Goal: Transaction & Acquisition: Purchase product/service

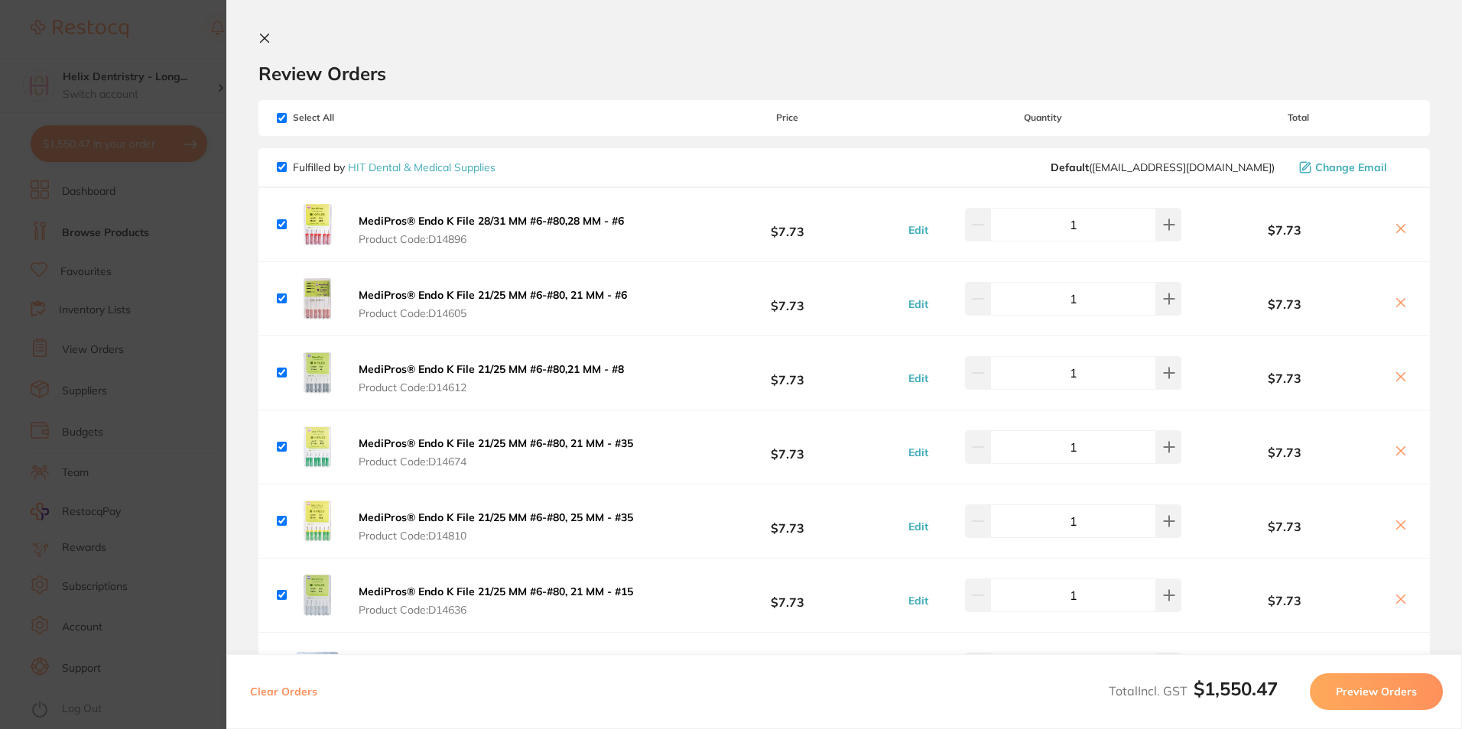
click at [1397, 309] on icon at bounding box center [1400, 303] width 12 height 12
click at [1397, 302] on icon at bounding box center [1401, 303] width 8 height 8
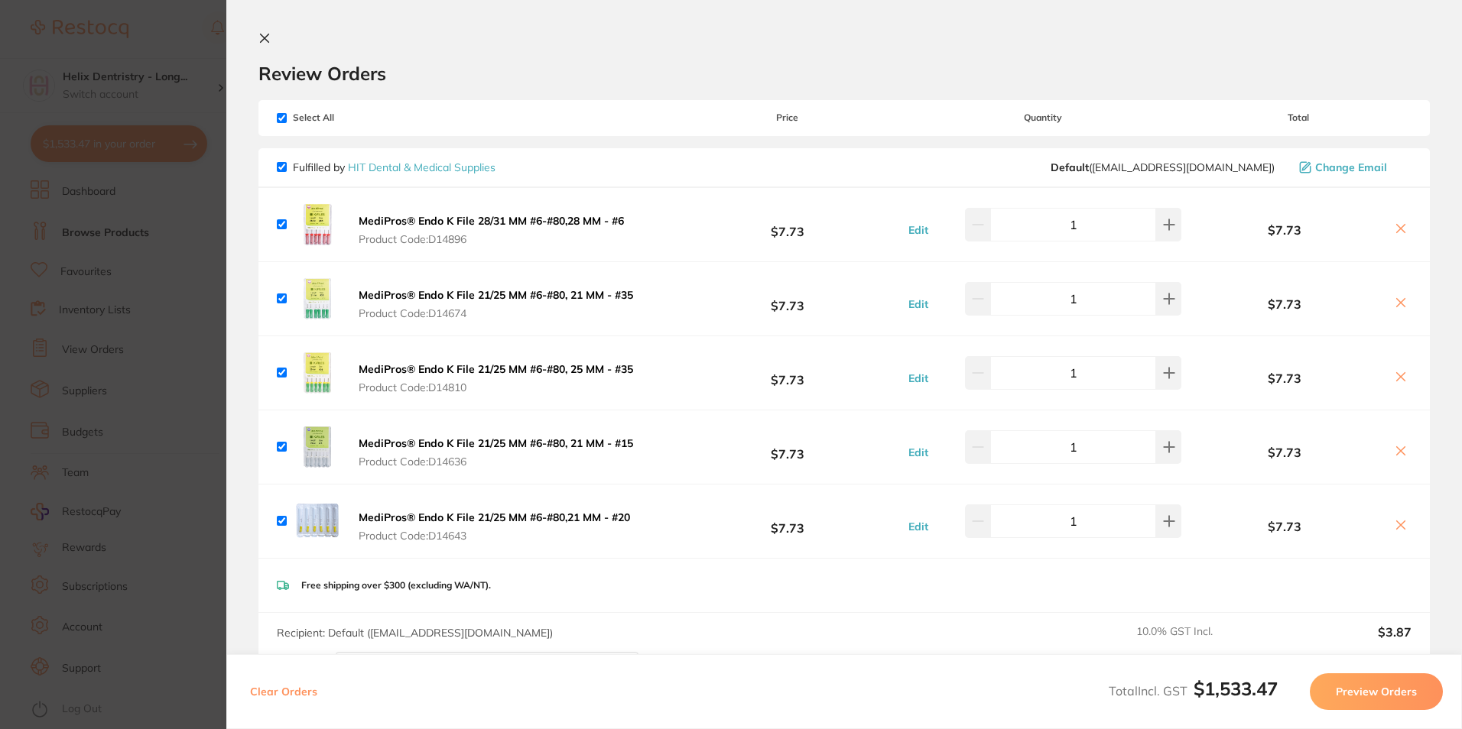
click at [1390, 236] on button at bounding box center [1400, 230] width 21 height 16
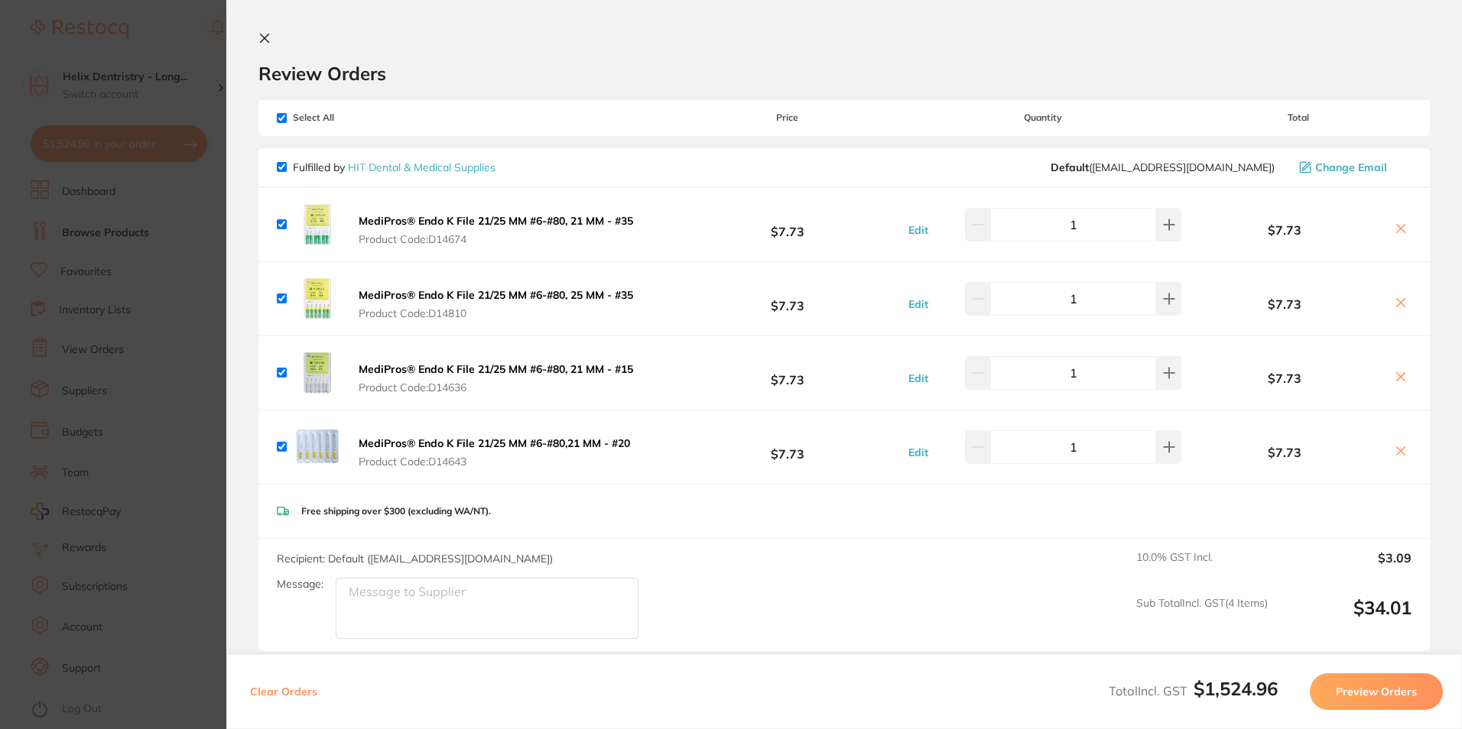
click at [1397, 311] on button at bounding box center [1400, 304] width 21 height 16
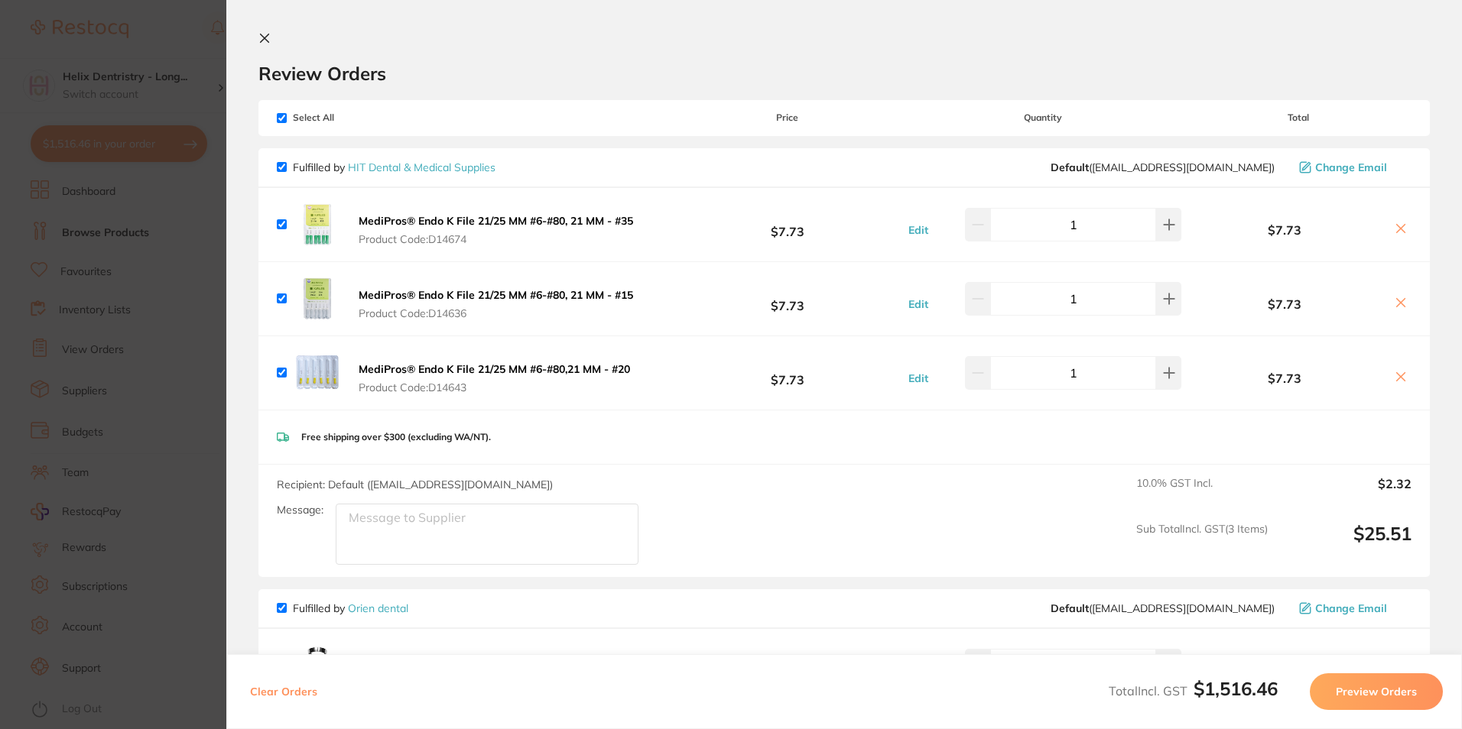
click at [1394, 233] on icon at bounding box center [1400, 228] width 12 height 12
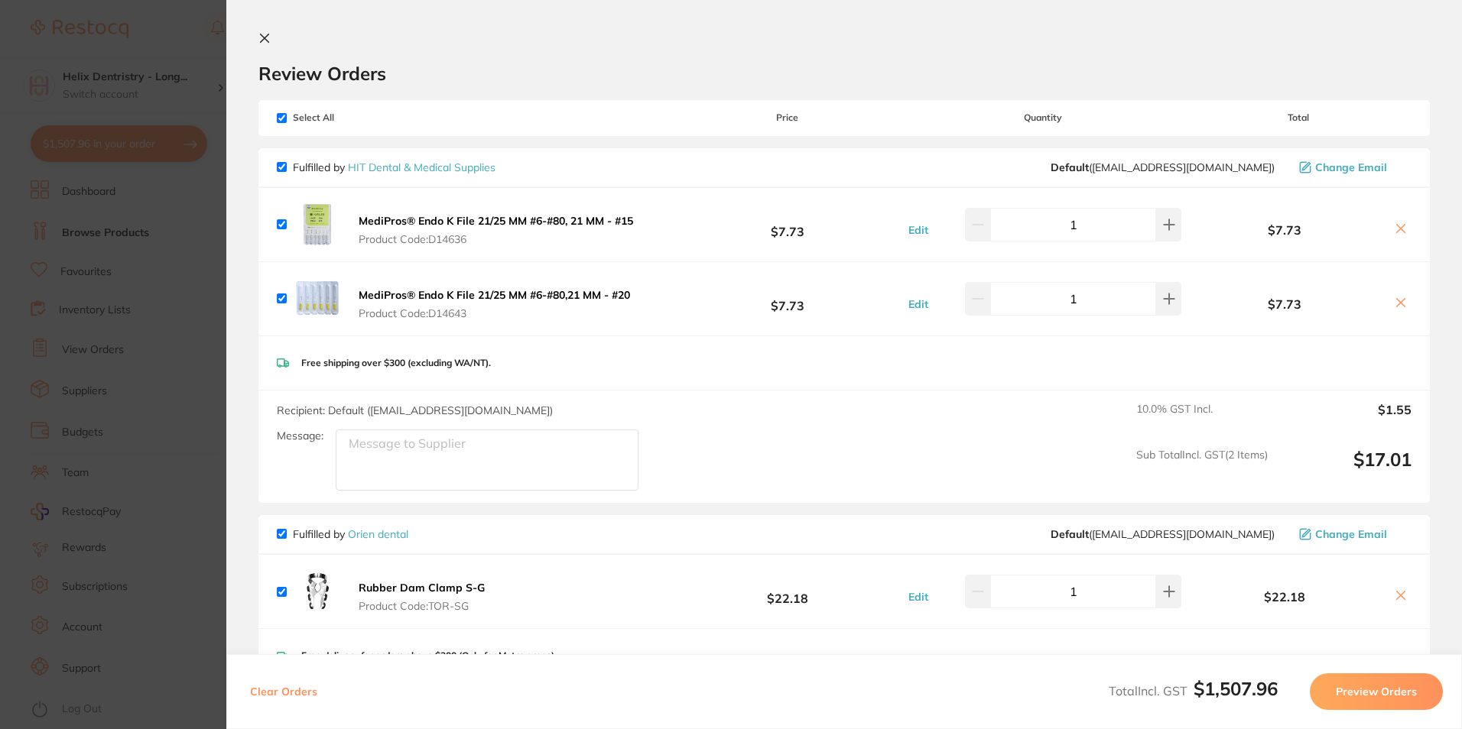
click at [1390, 226] on button at bounding box center [1400, 230] width 21 height 16
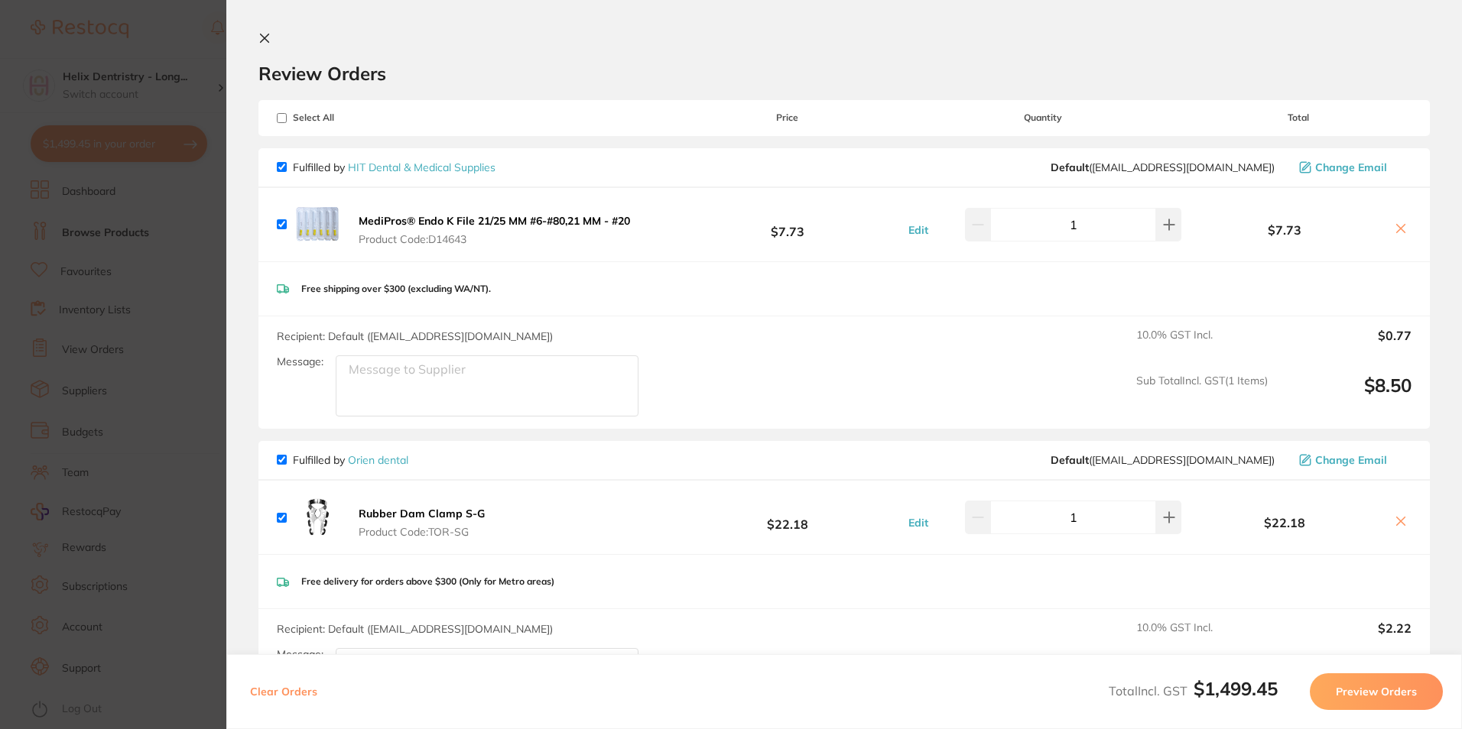
click at [1390, 226] on button at bounding box center [1400, 230] width 21 height 16
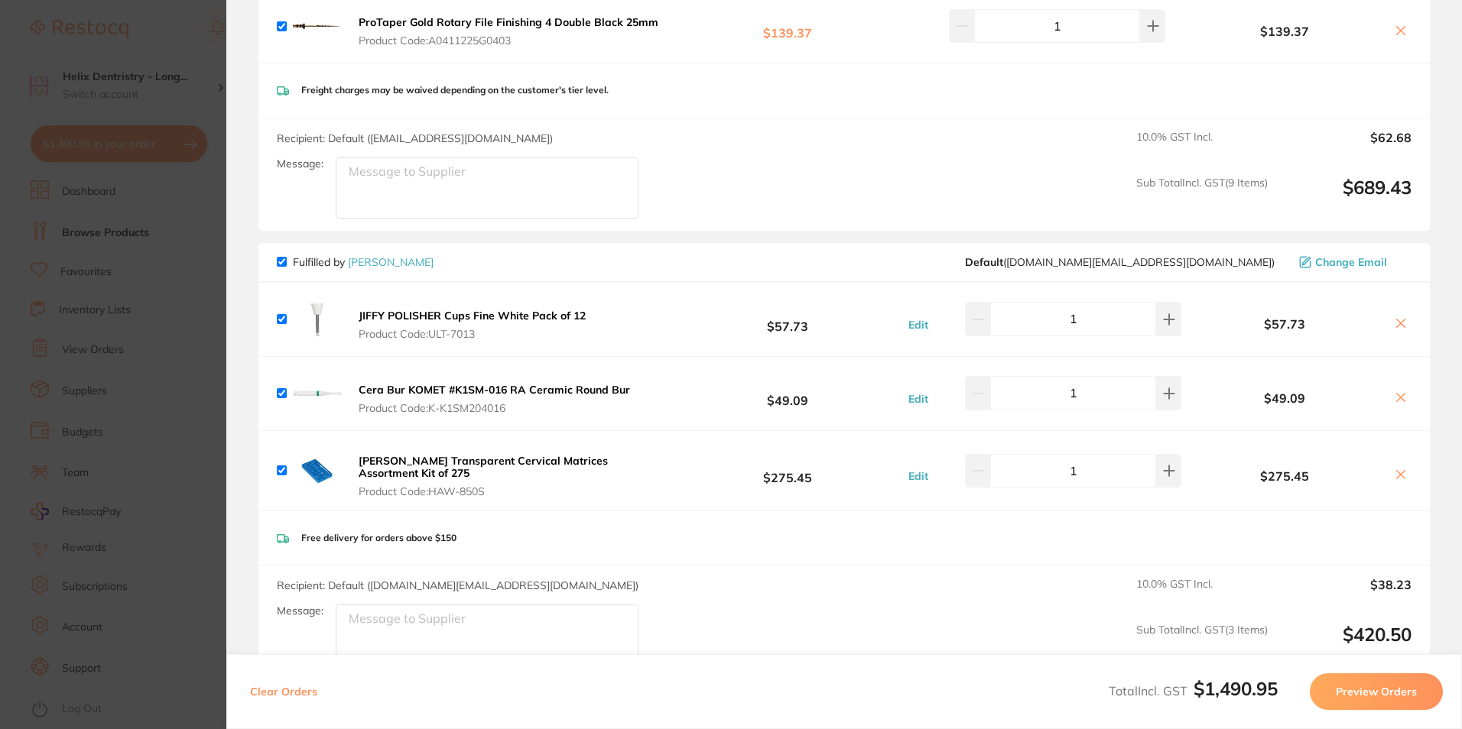
scroll to position [2293, 0]
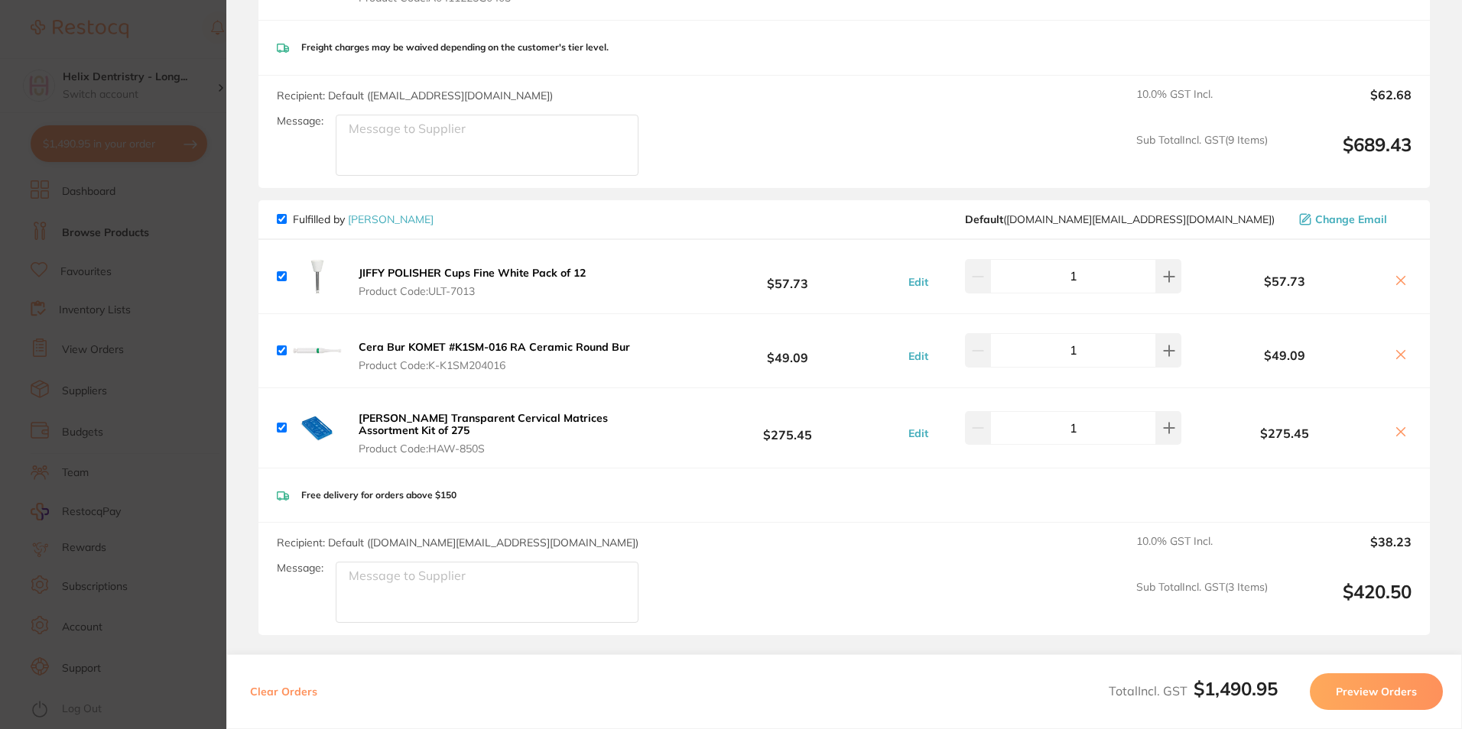
click at [1397, 433] on icon at bounding box center [1401, 432] width 8 height 8
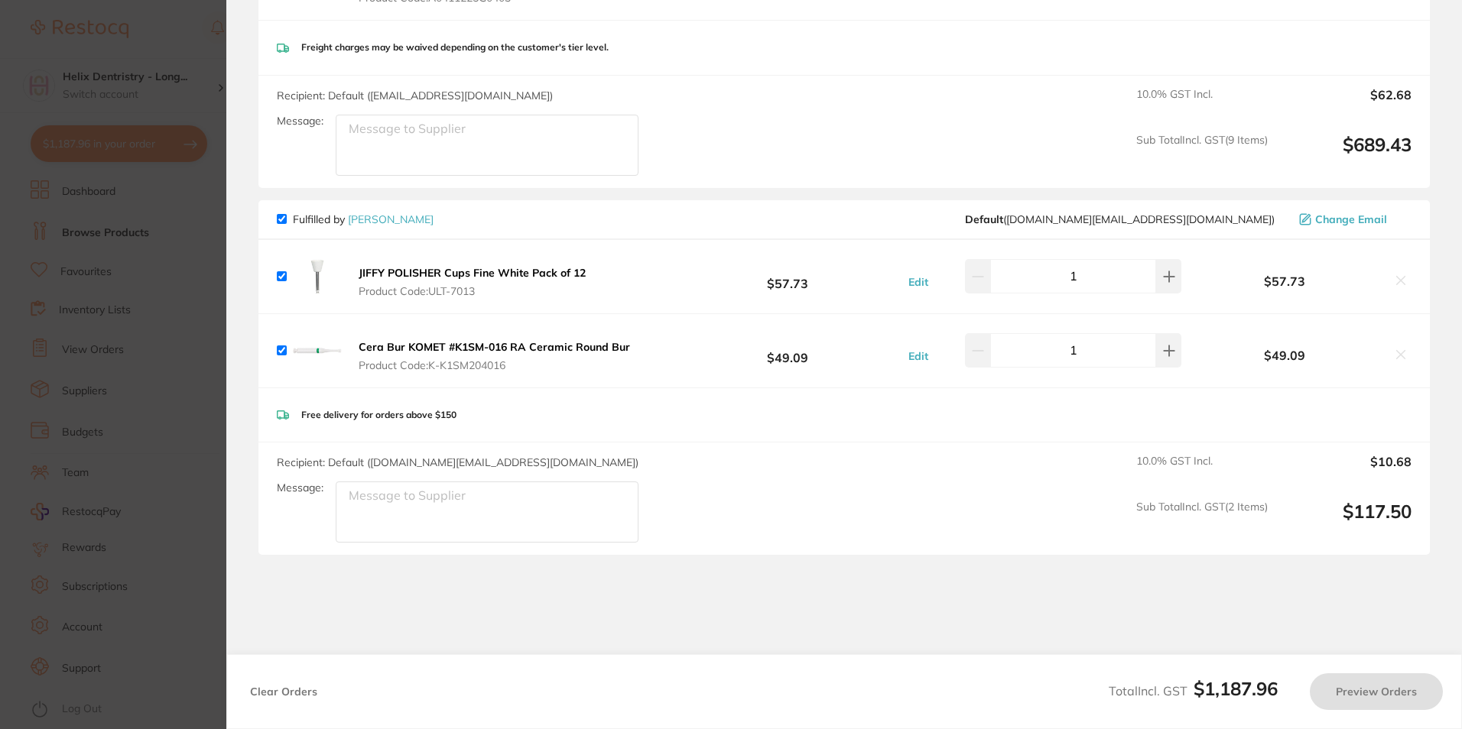
checkbox input "true"
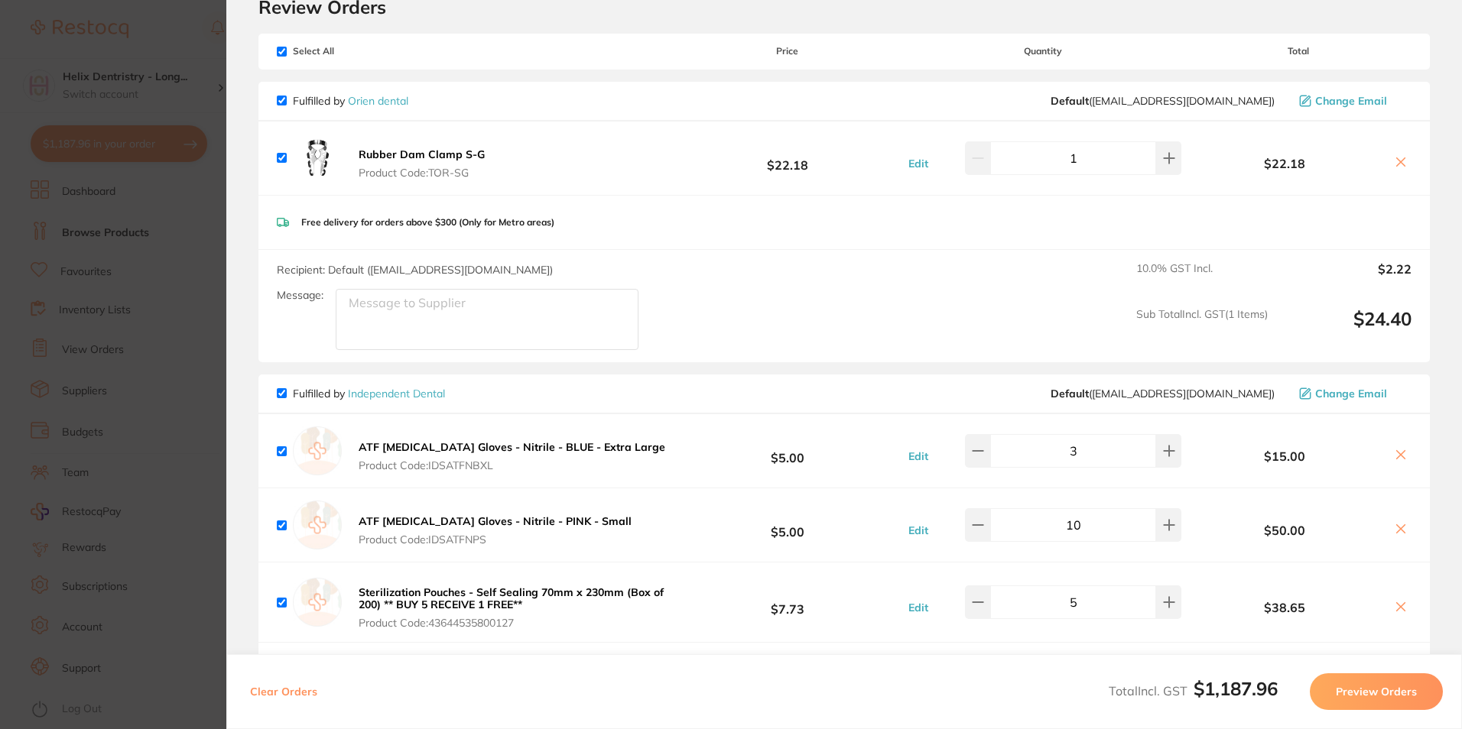
scroll to position [0, 0]
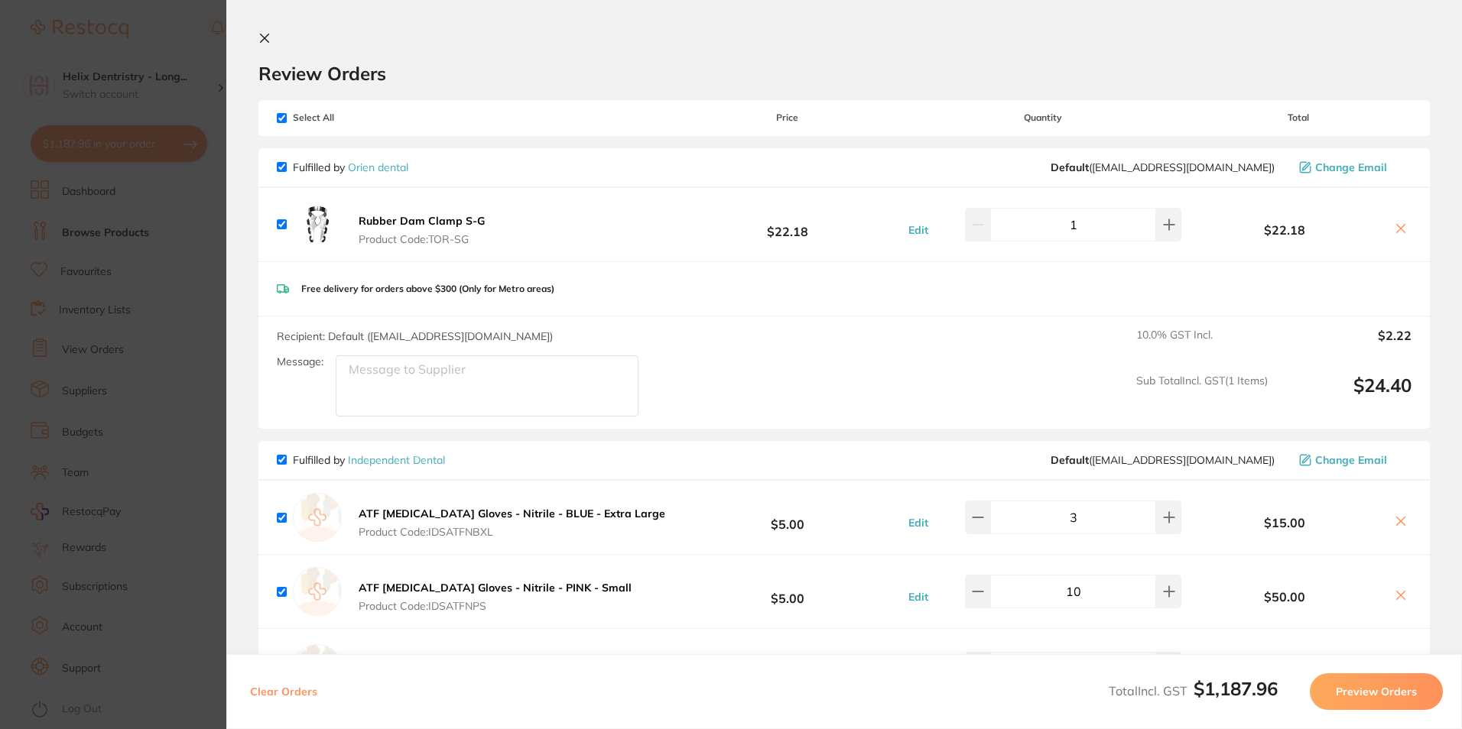
click at [268, 41] on icon at bounding box center [264, 38] width 12 height 12
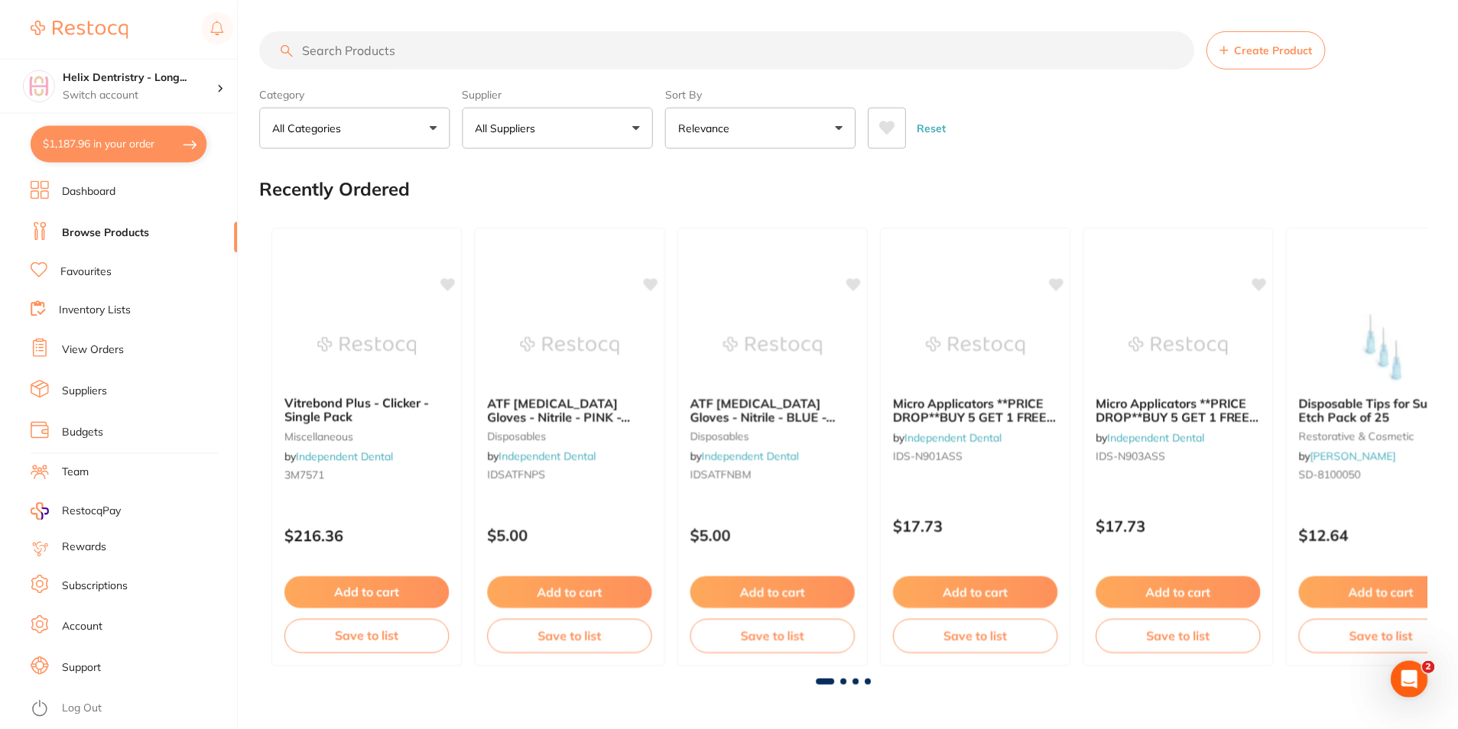
scroll to position [1, 0]
click at [563, 54] on input "search" at bounding box center [727, 49] width 934 height 38
click at [401, 61] on input "search" at bounding box center [727, 49] width 934 height 38
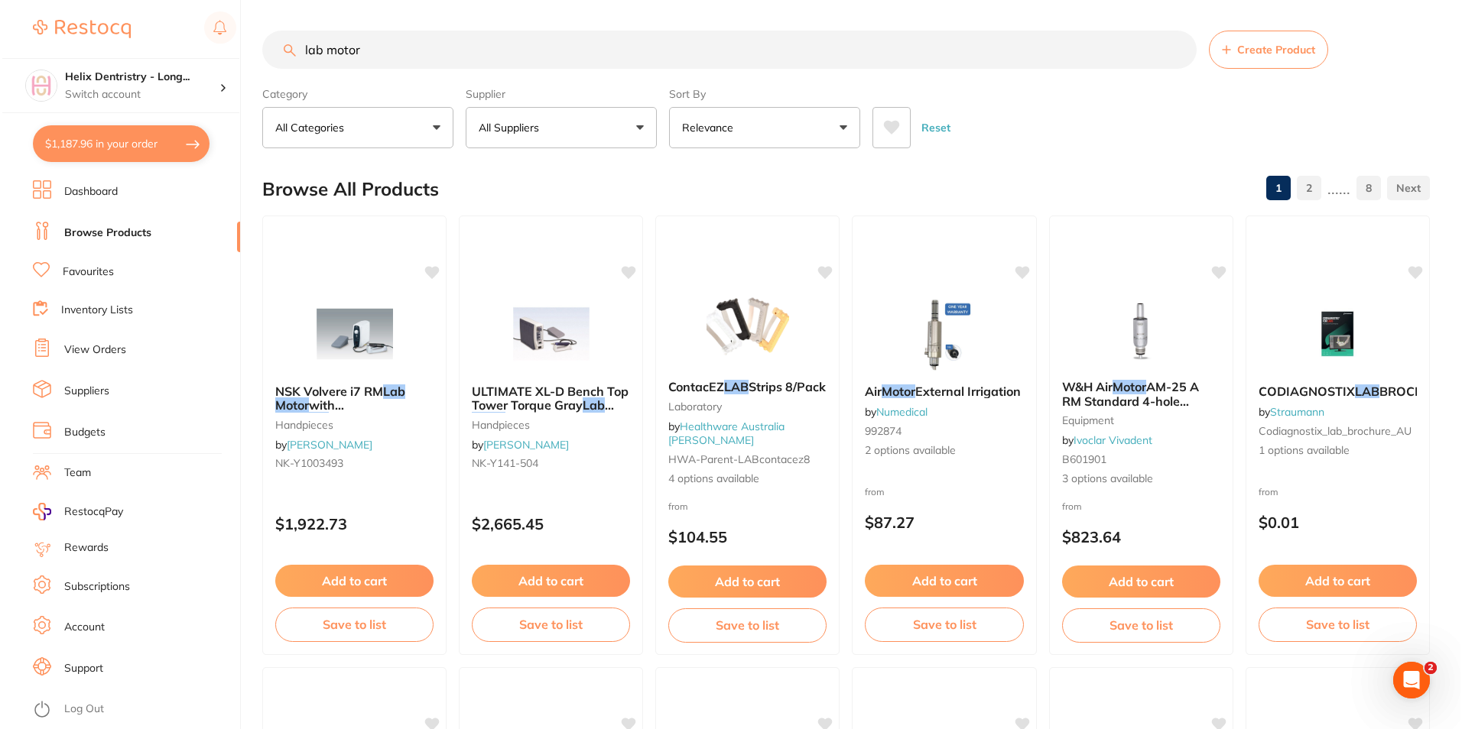
scroll to position [0, 0]
click at [342, 400] on span "with Std" at bounding box center [307, 413] width 70 height 30
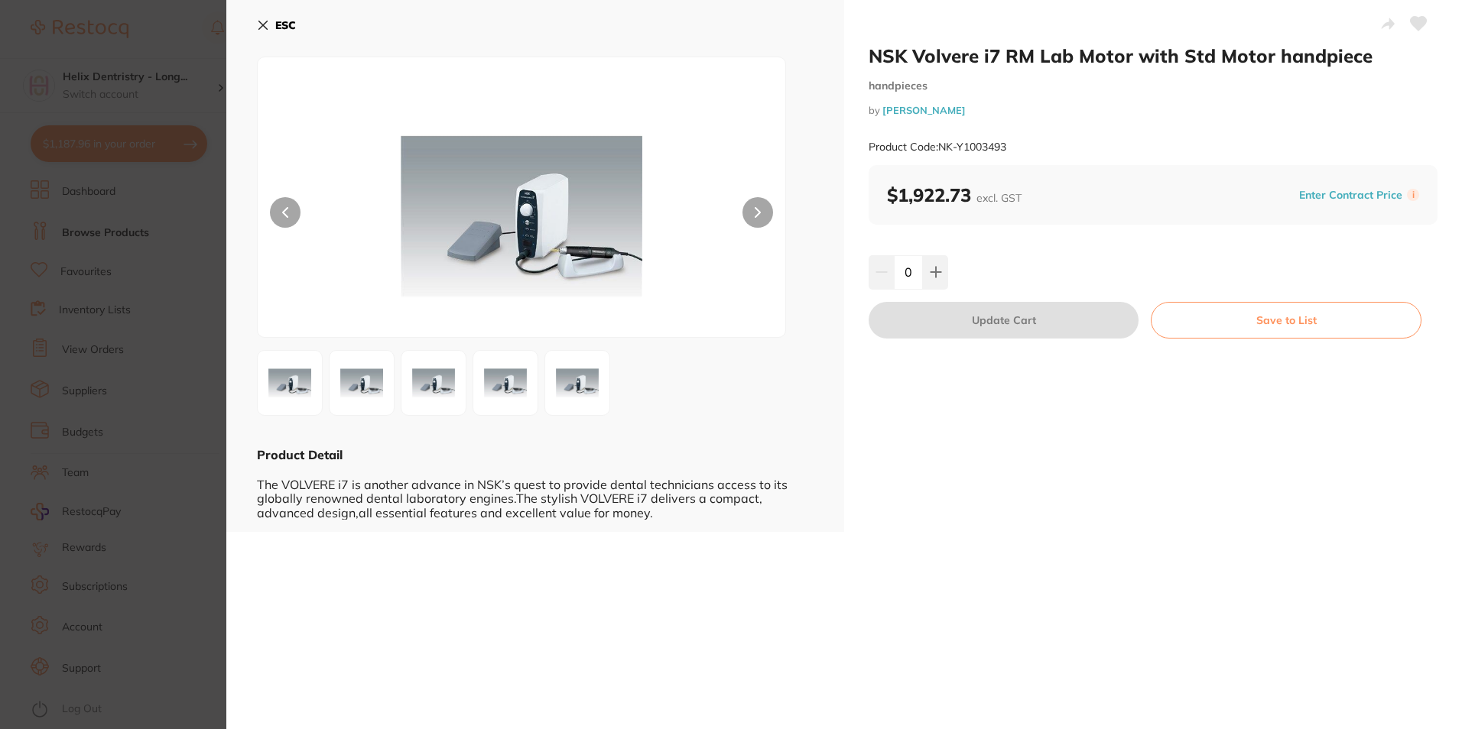
click at [759, 207] on button at bounding box center [757, 212] width 31 height 31
click at [763, 206] on button at bounding box center [757, 212] width 31 height 31
click at [282, 24] on b "ESC" at bounding box center [285, 25] width 21 height 14
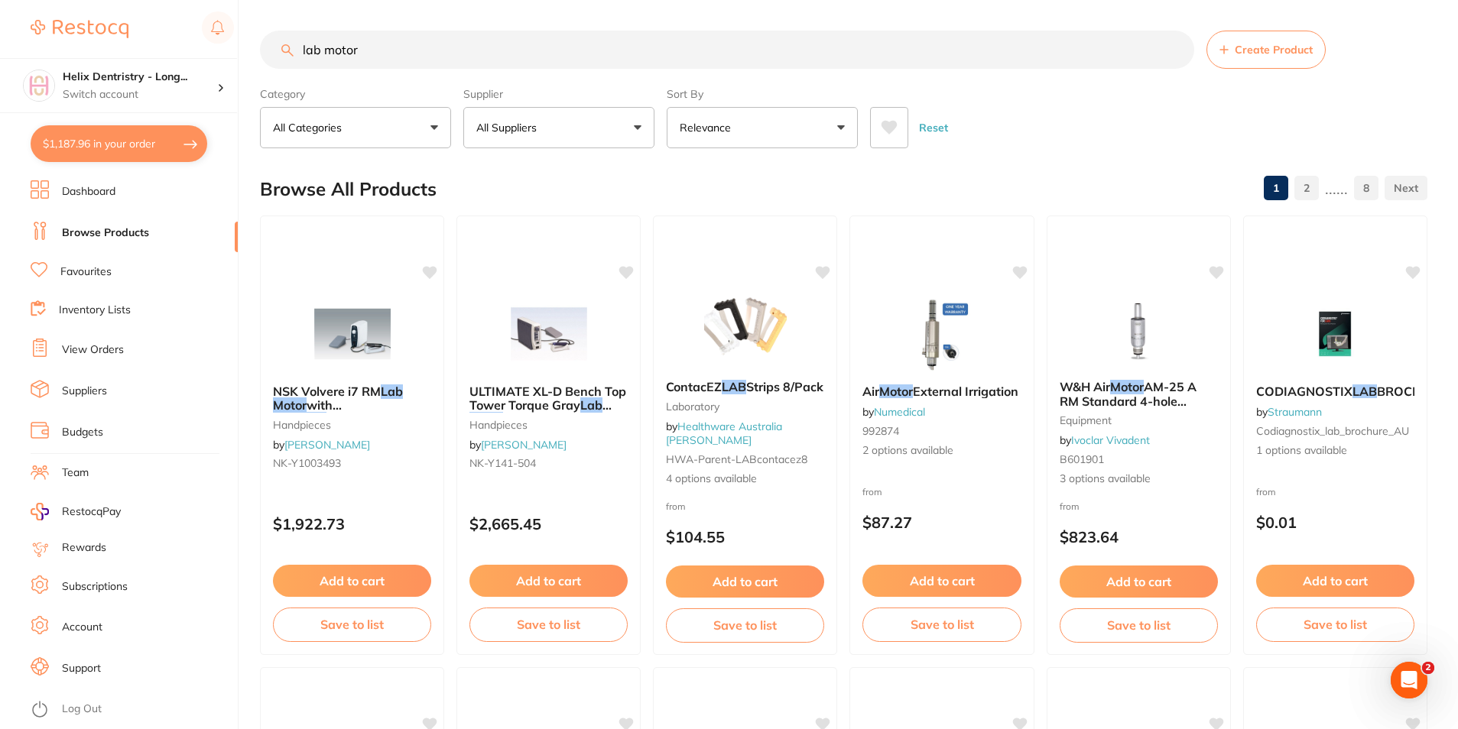
drag, startPoint x: 371, startPoint y: 44, endPoint x: 184, endPoint y: 15, distance: 188.8
click at [184, 15] on div "$1,187.96 Helix Dentristry - Long... Switch account Helix Dentristry - Long Jet…" at bounding box center [729, 364] width 1458 height 729
type input "k files"
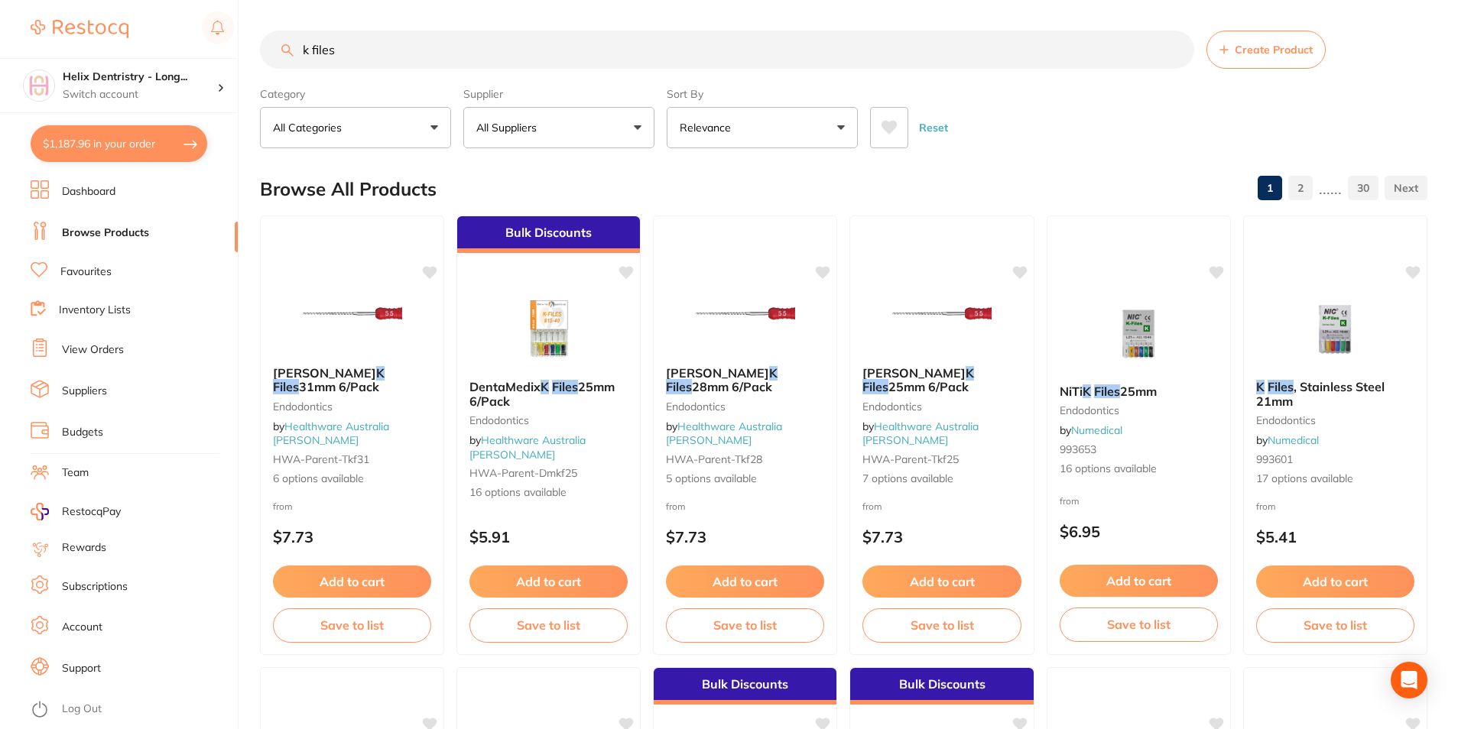
click at [595, 121] on button "All Suppliers" at bounding box center [558, 127] width 191 height 41
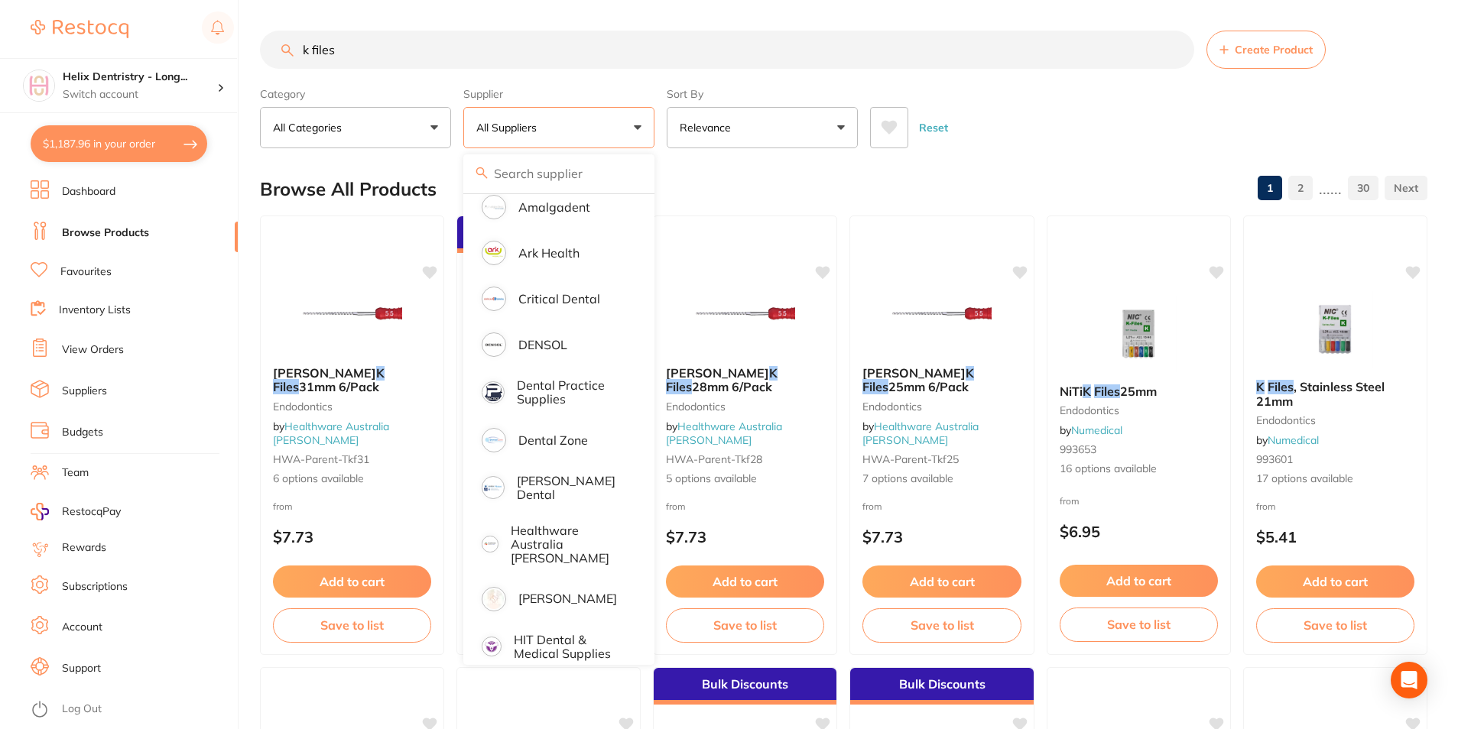
scroll to position [459, 0]
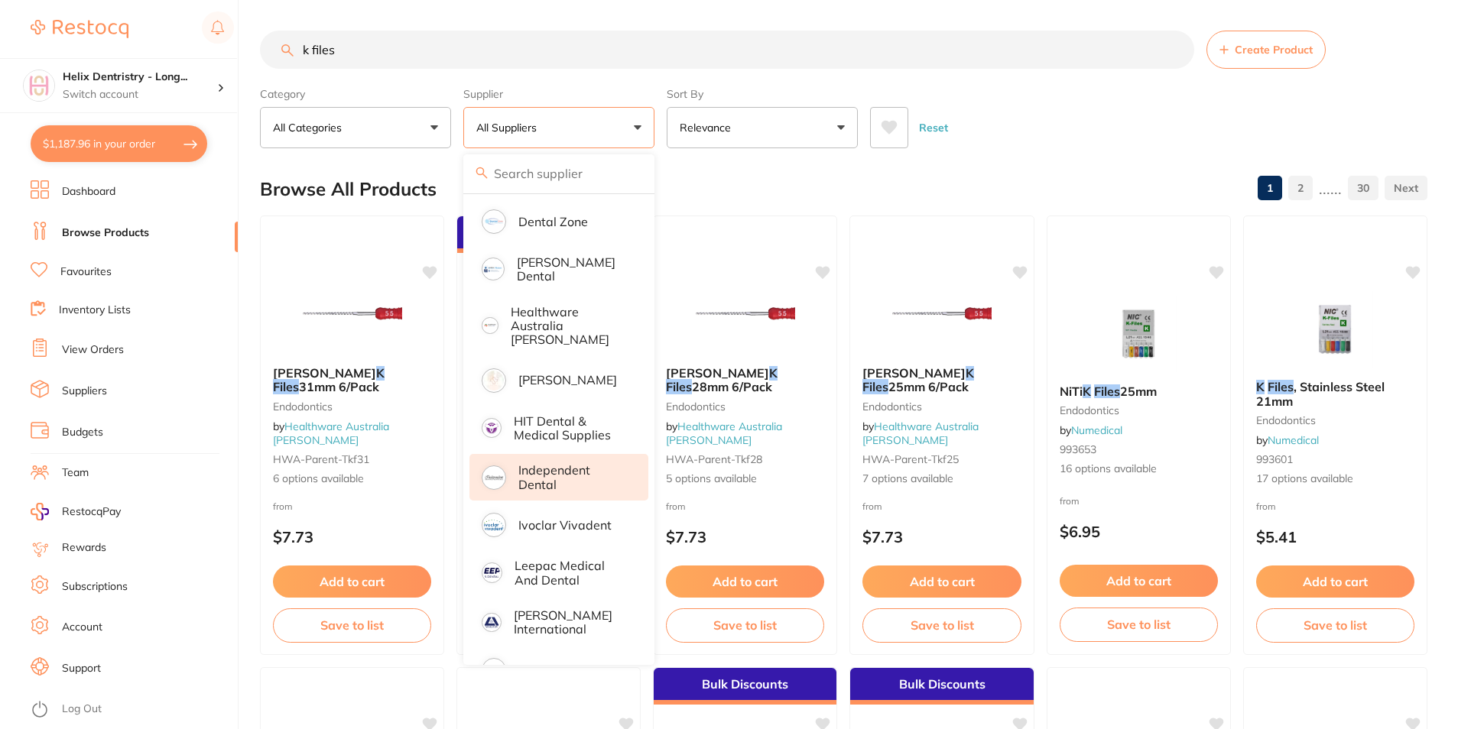
click at [546, 472] on p "Independent Dental" at bounding box center [572, 477] width 109 height 28
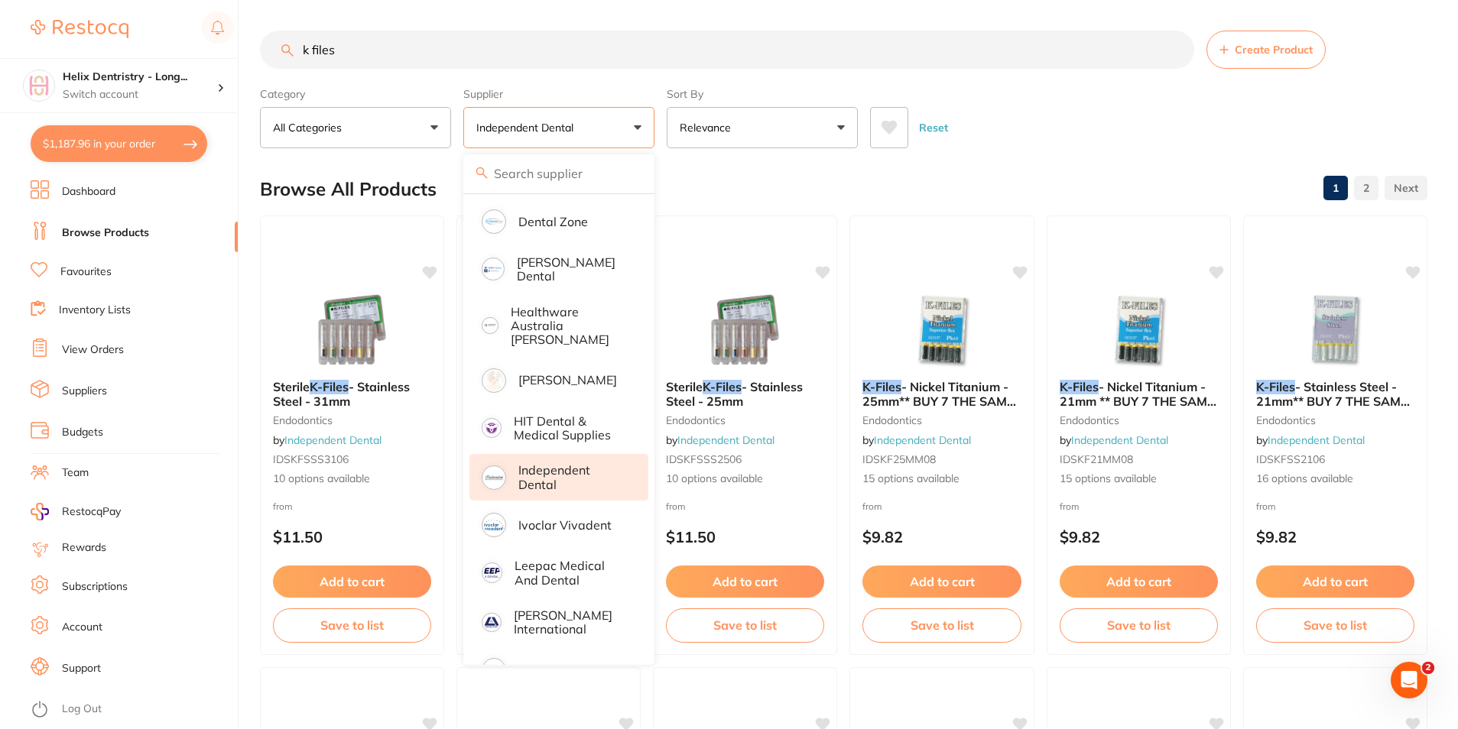
click at [1031, 148] on div "Reset" at bounding box center [1142, 122] width 545 height 54
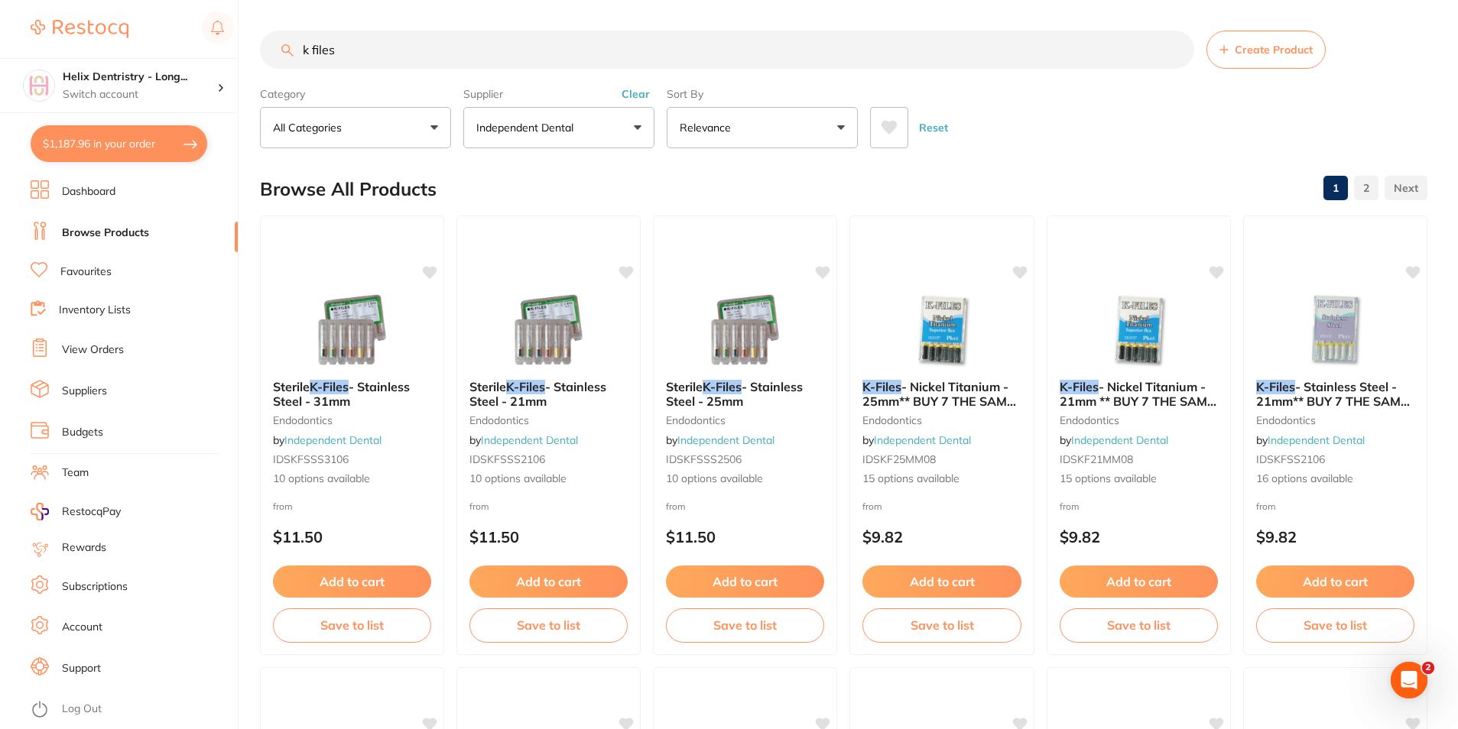
scroll to position [0, 0]
click at [557, 389] on span "- Stainless Steel - 21mm" at bounding box center [538, 394] width 138 height 30
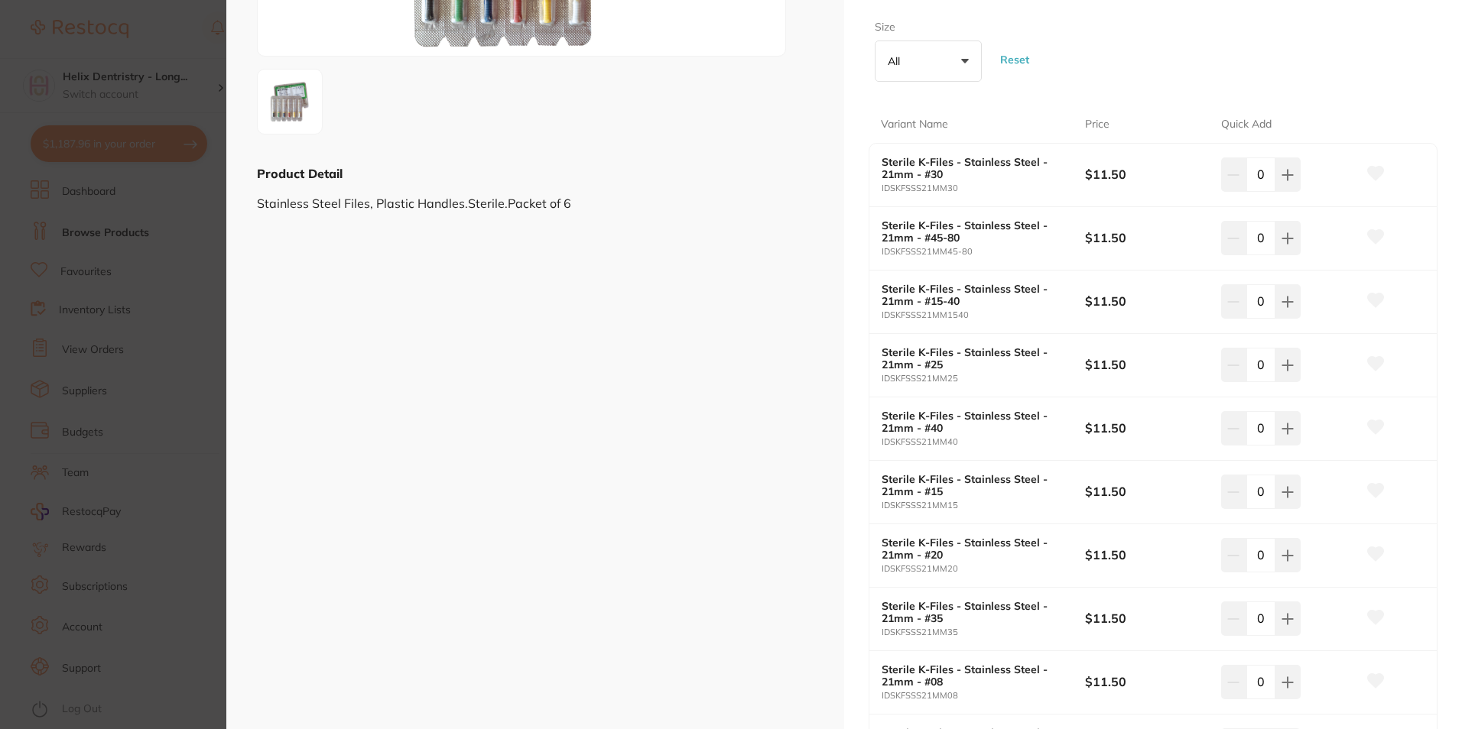
scroll to position [306, 0]
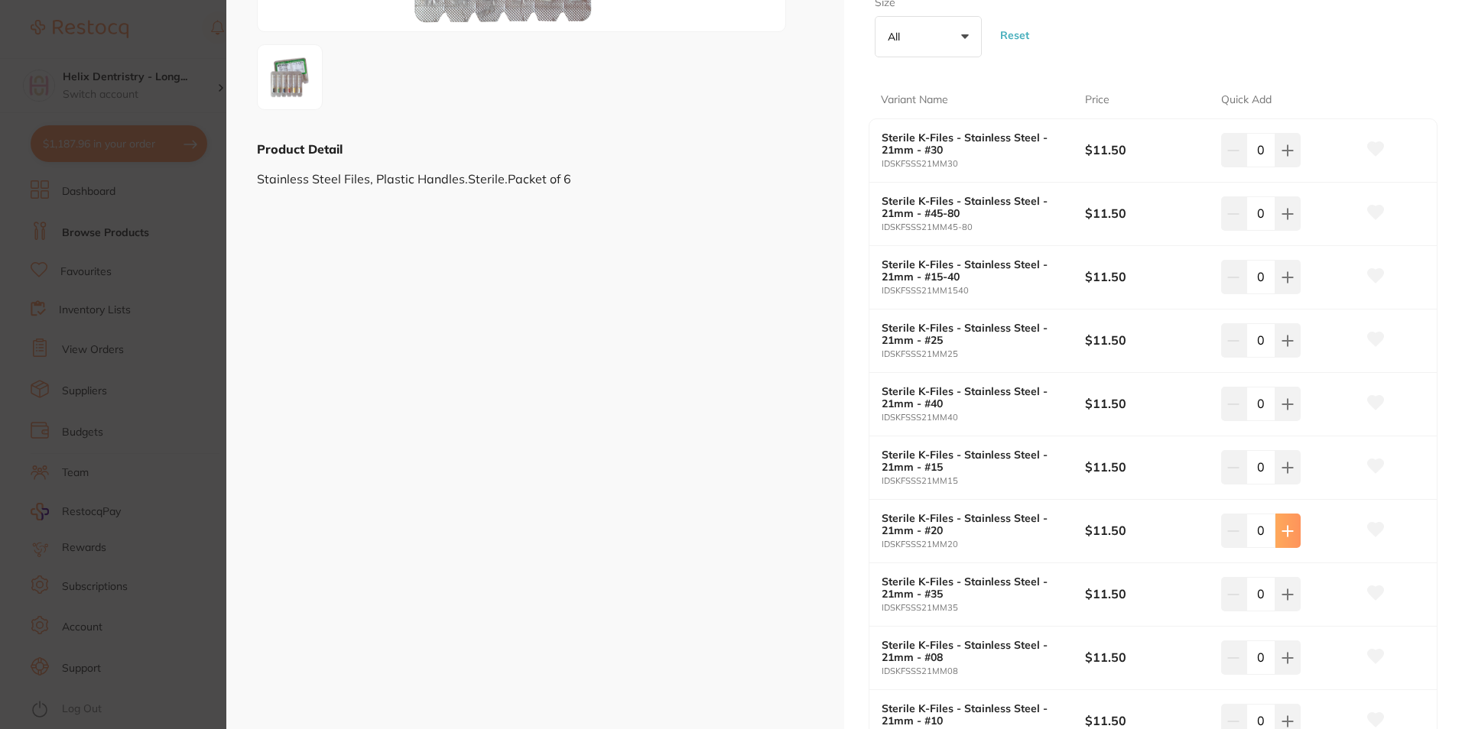
click at [1293, 530] on button at bounding box center [1287, 531] width 25 height 34
type input "1"
click at [1282, 466] on icon at bounding box center [1287, 468] width 12 height 12
type input "1"
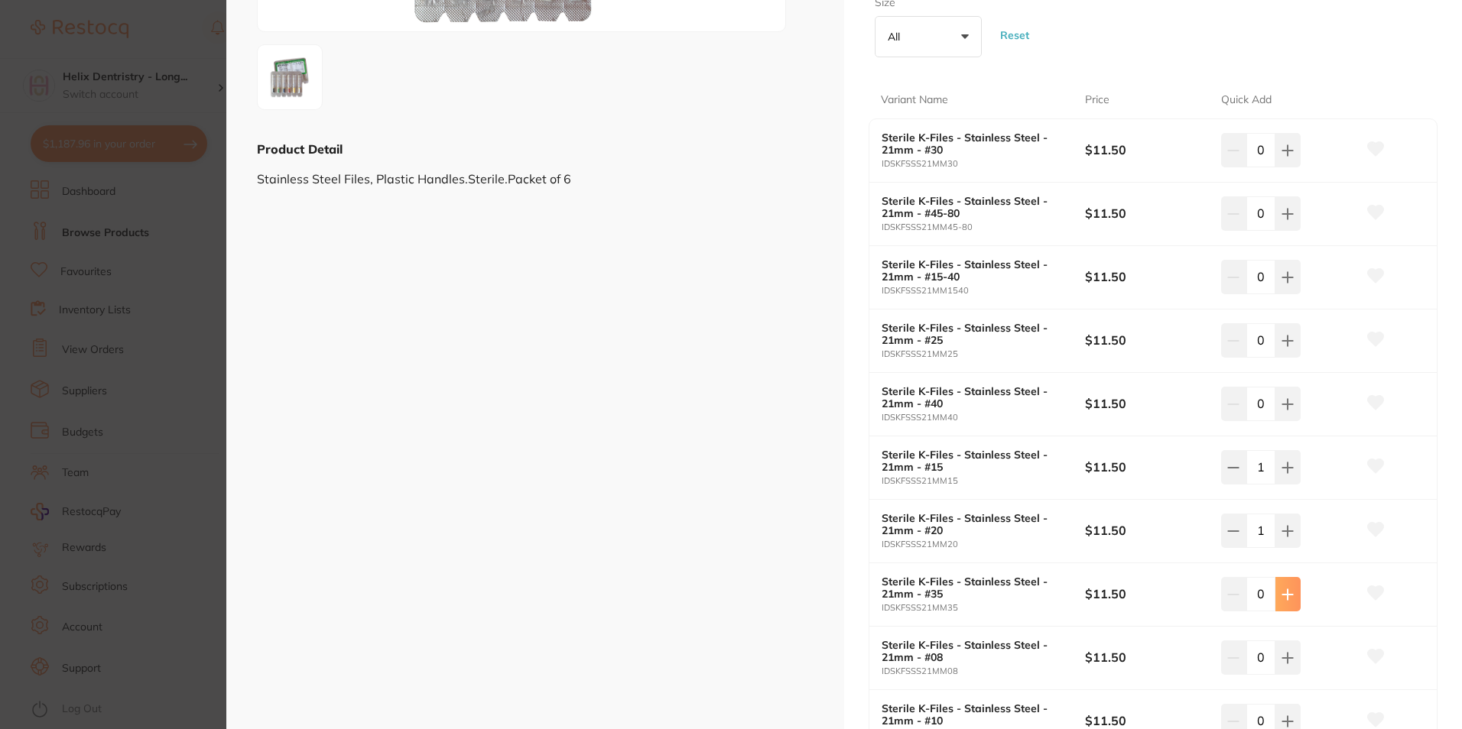
click at [1292, 599] on button at bounding box center [1287, 594] width 25 height 34
type input "1"
click at [1292, 664] on button at bounding box center [1287, 658] width 25 height 34
type input "1"
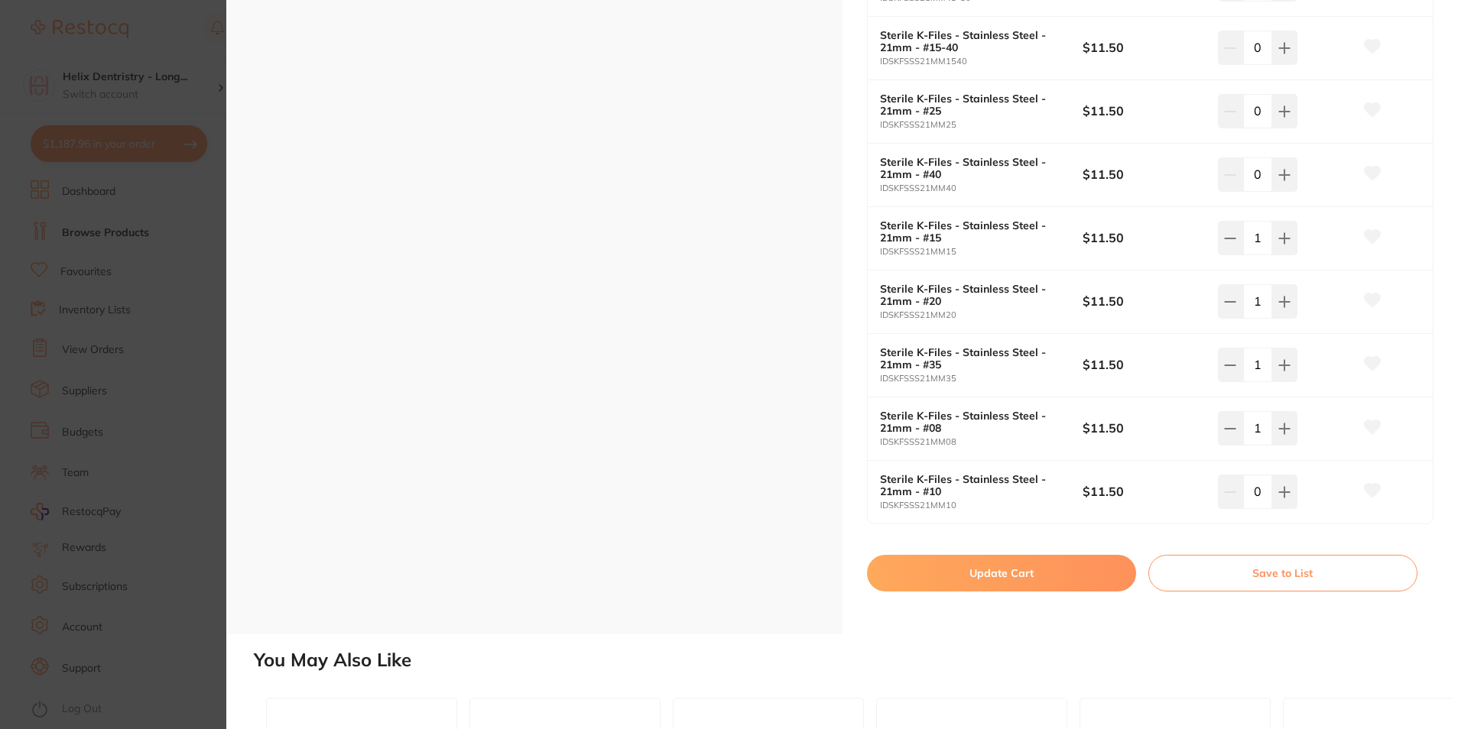
click at [1075, 580] on button "Update Cart" at bounding box center [1001, 573] width 269 height 37
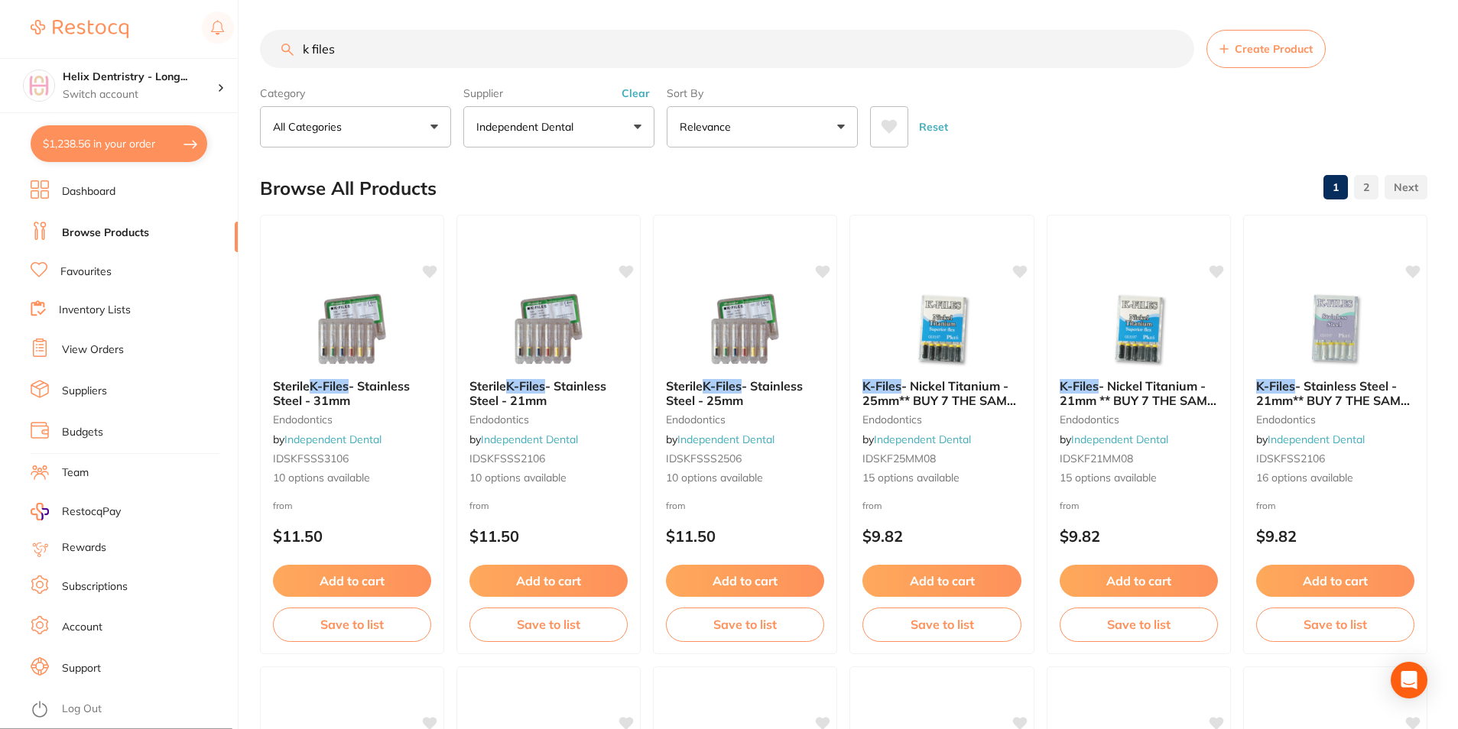
checkbox input "false"
click at [730, 579] on button "Add to cart" at bounding box center [745, 582] width 160 height 33
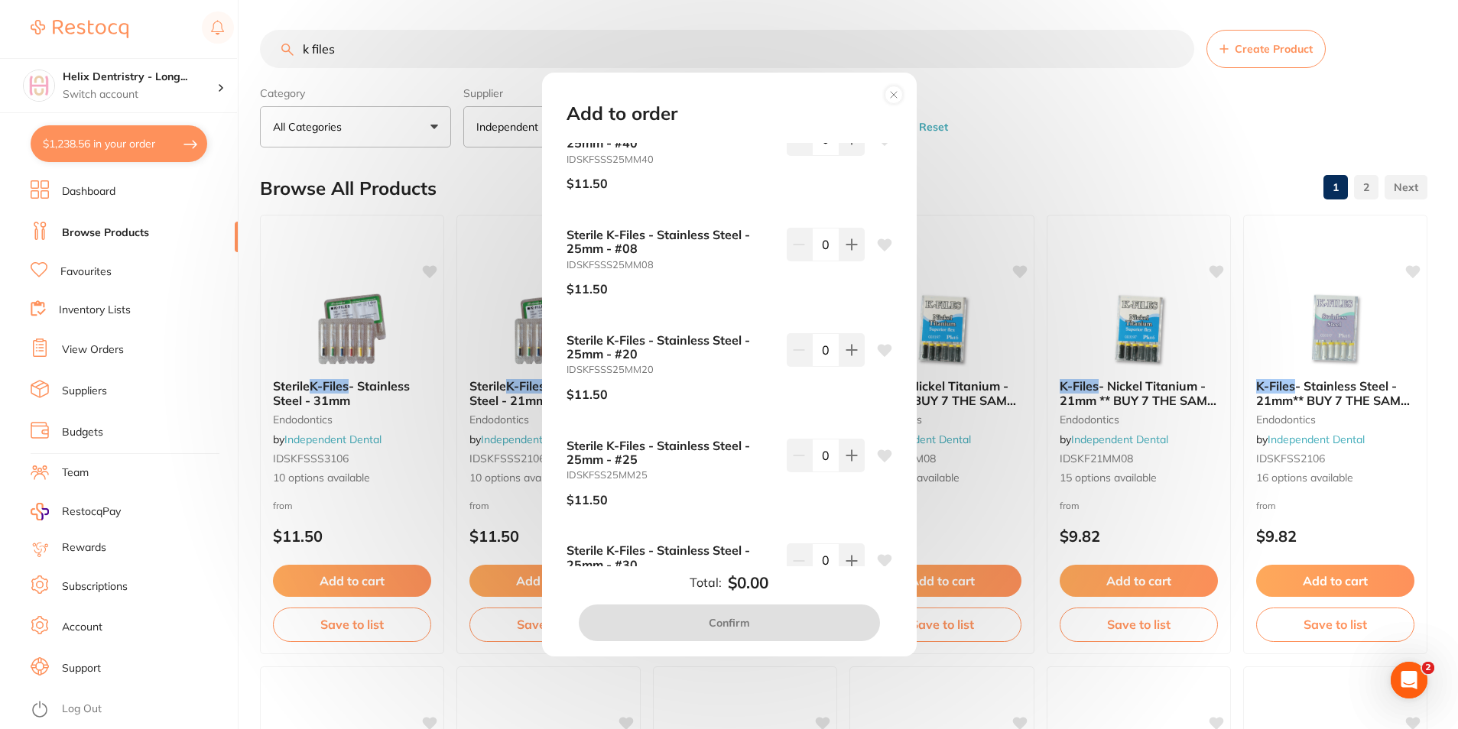
scroll to position [153, 0]
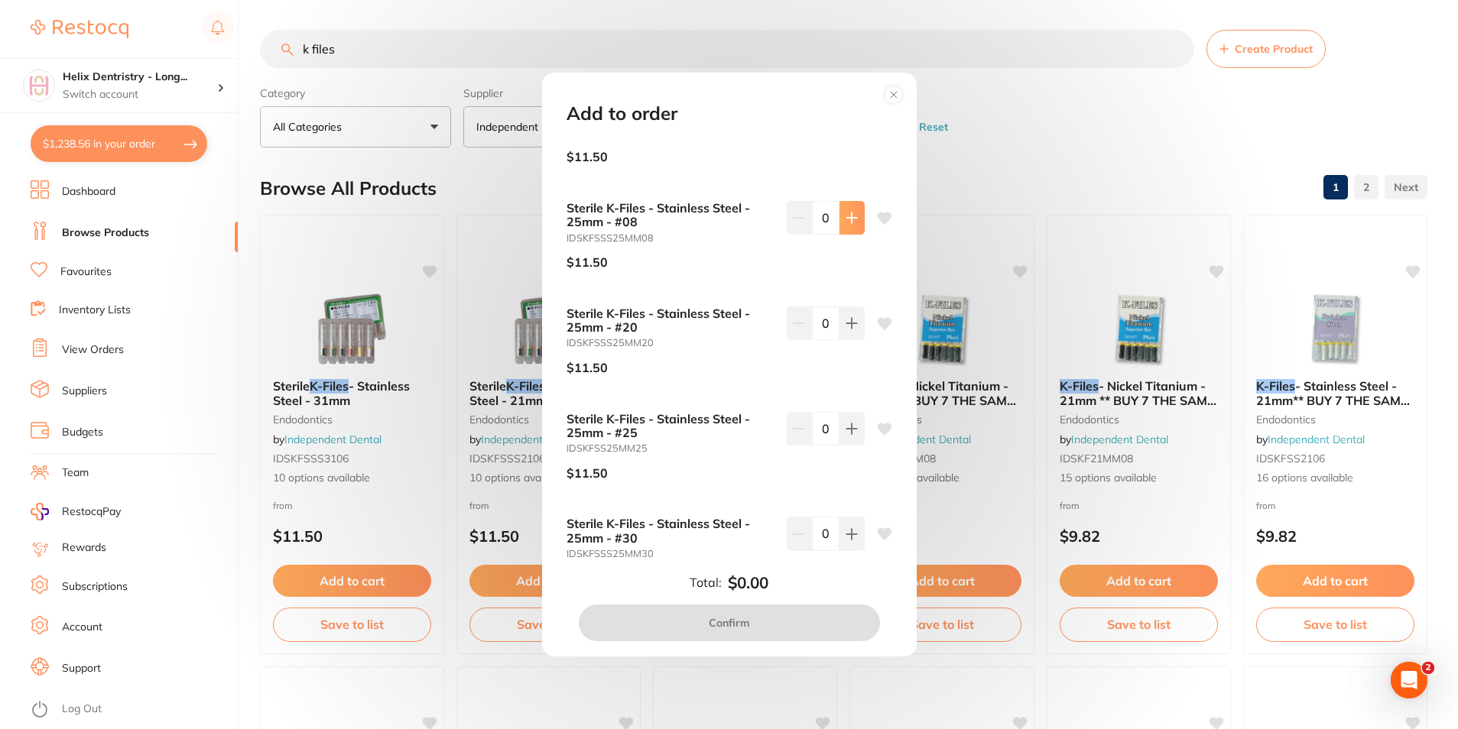
click at [845, 221] on icon at bounding box center [851, 218] width 12 height 12
type input "1"
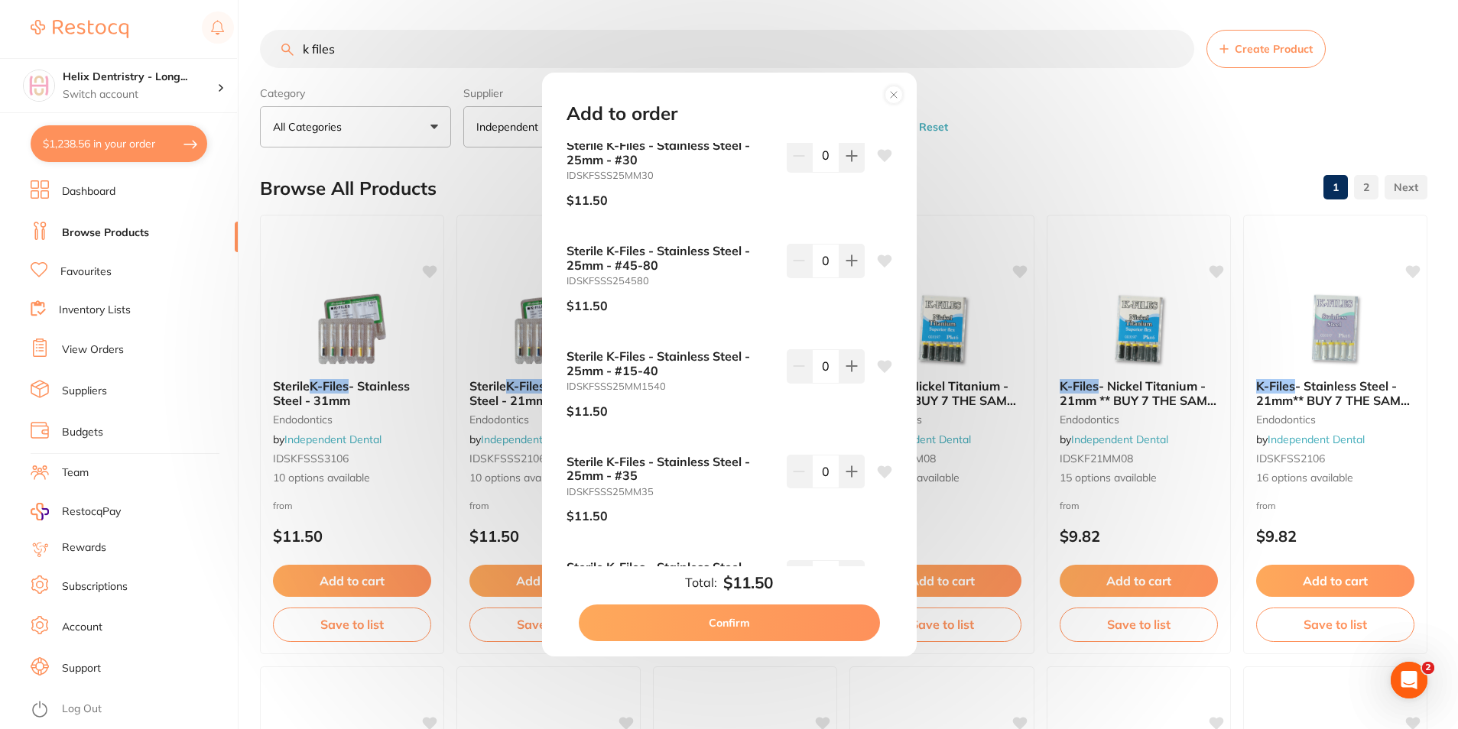
scroll to position [612, 0]
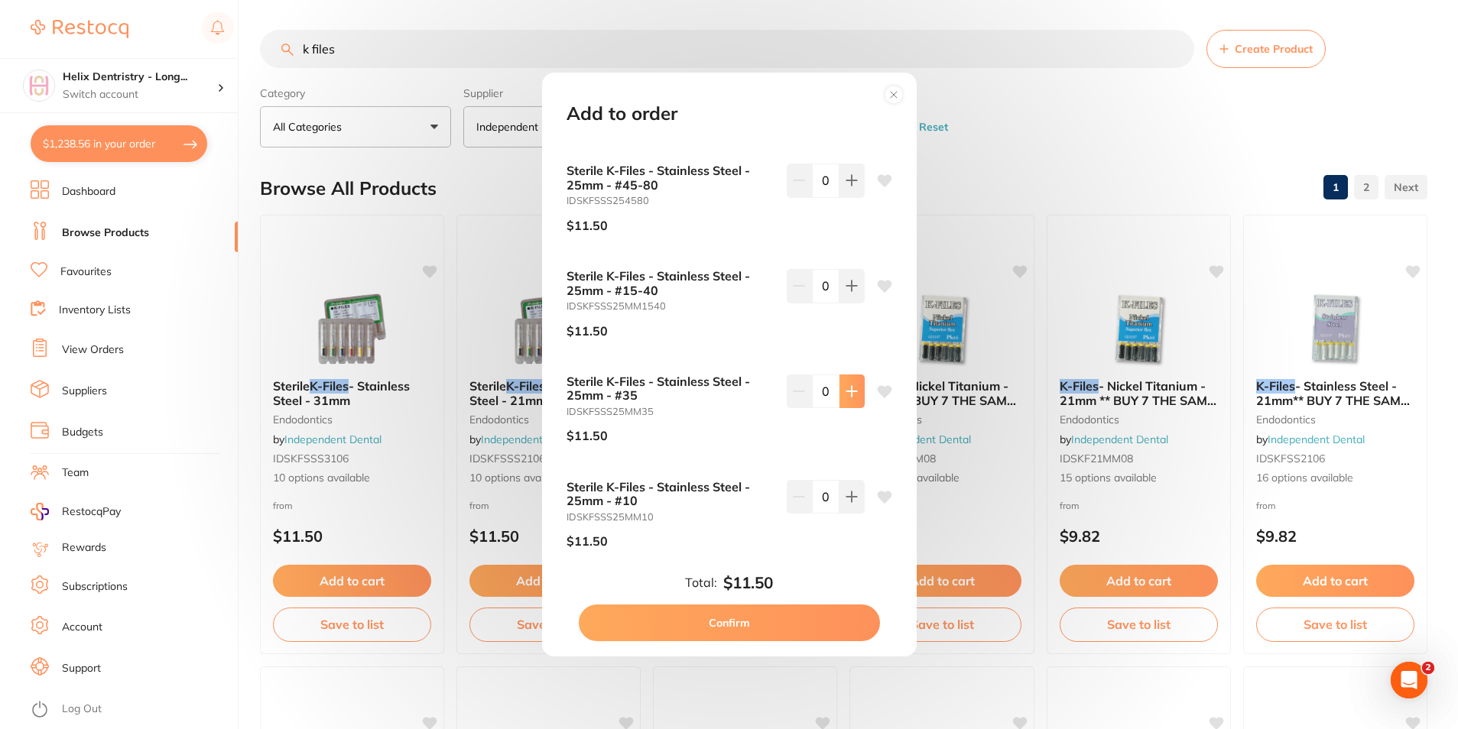
click at [845, 396] on icon at bounding box center [851, 391] width 12 height 12
type input "1"
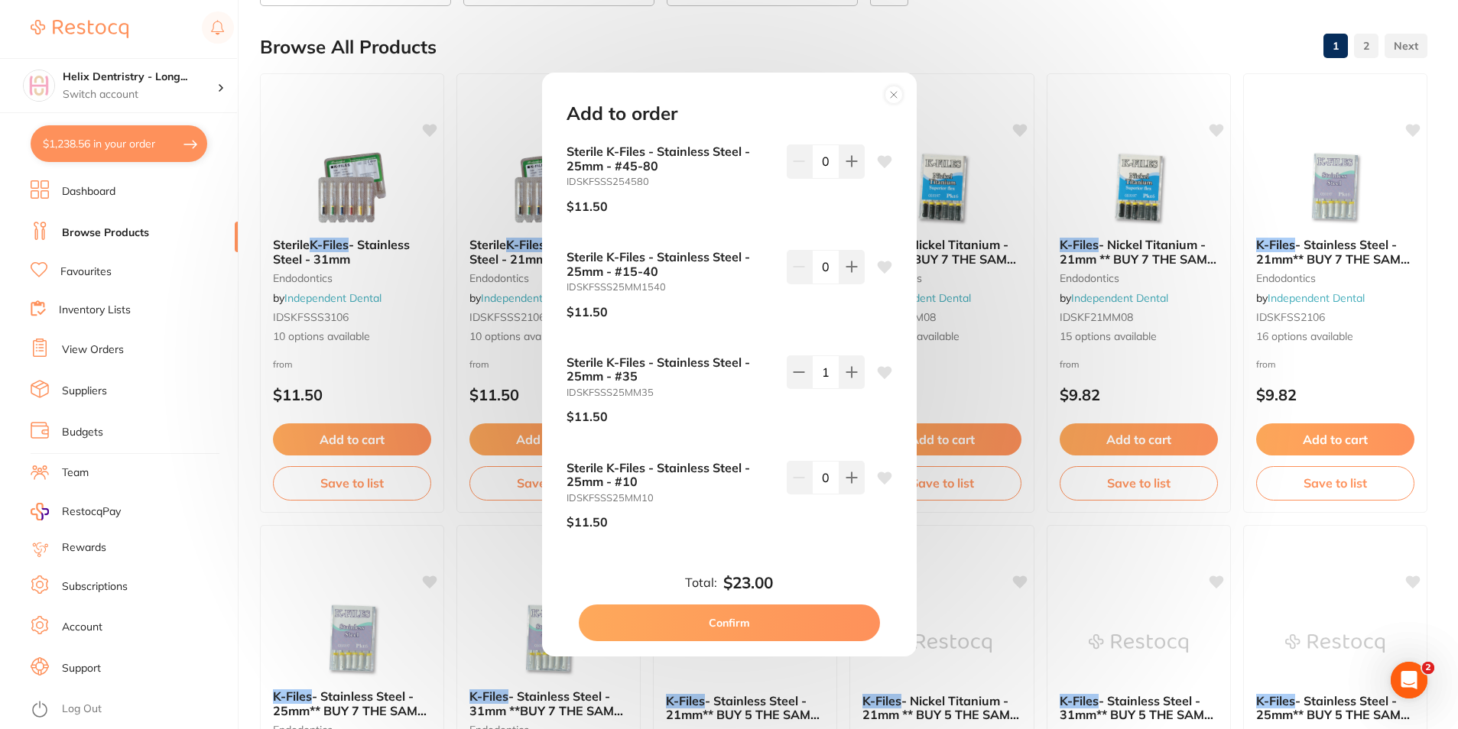
scroll to position [154, 0]
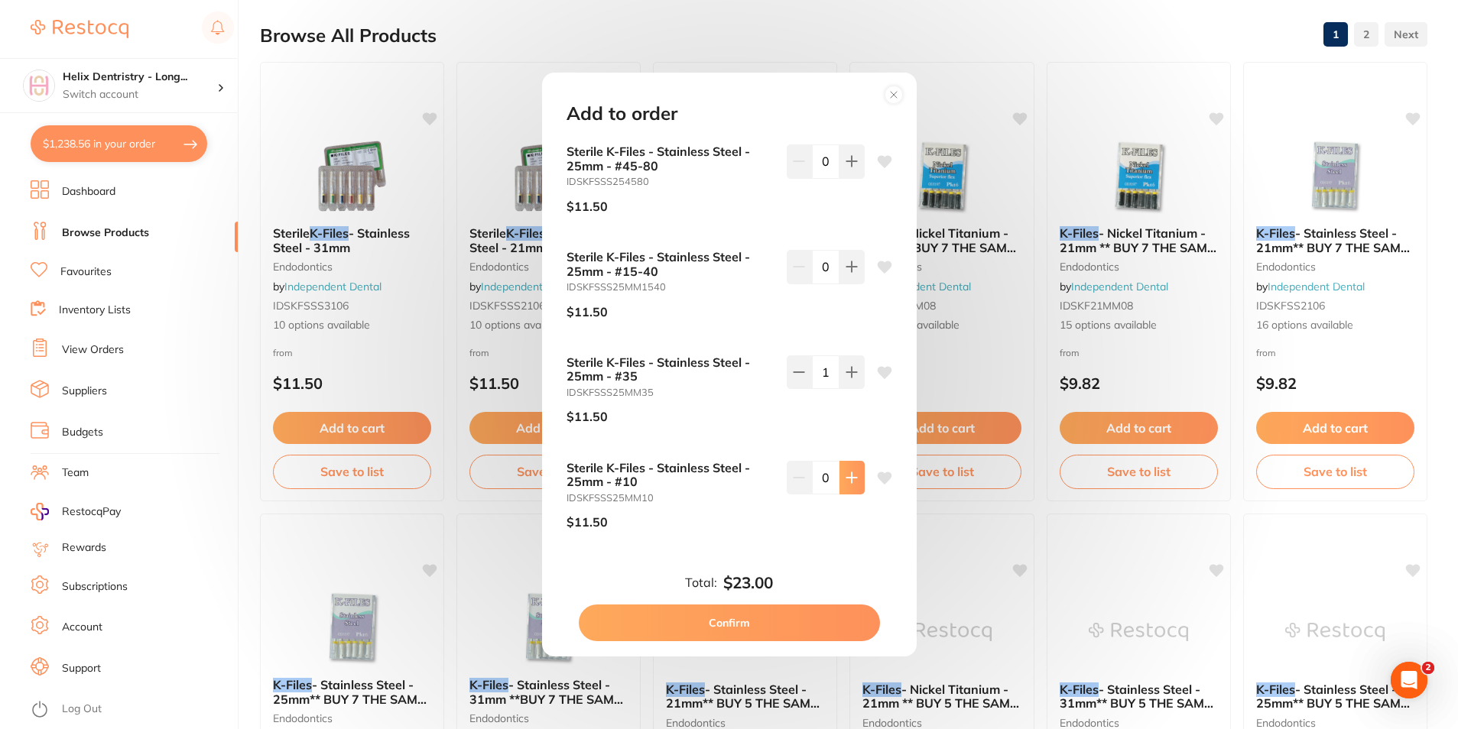
click at [858, 479] on button at bounding box center [851, 478] width 25 height 34
type input "1"
click at [799, 620] on button "Confirm" at bounding box center [729, 623] width 301 height 37
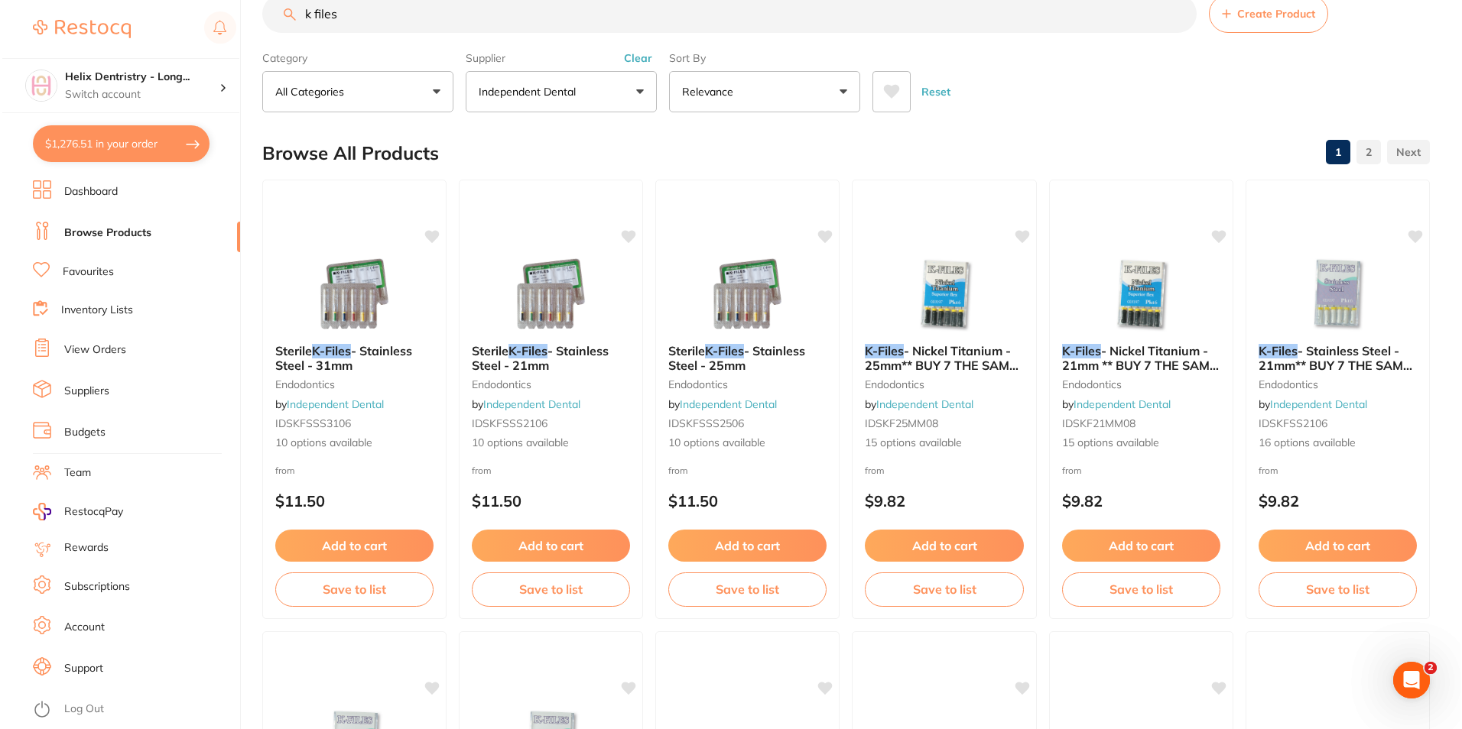
scroll to position [0, 0]
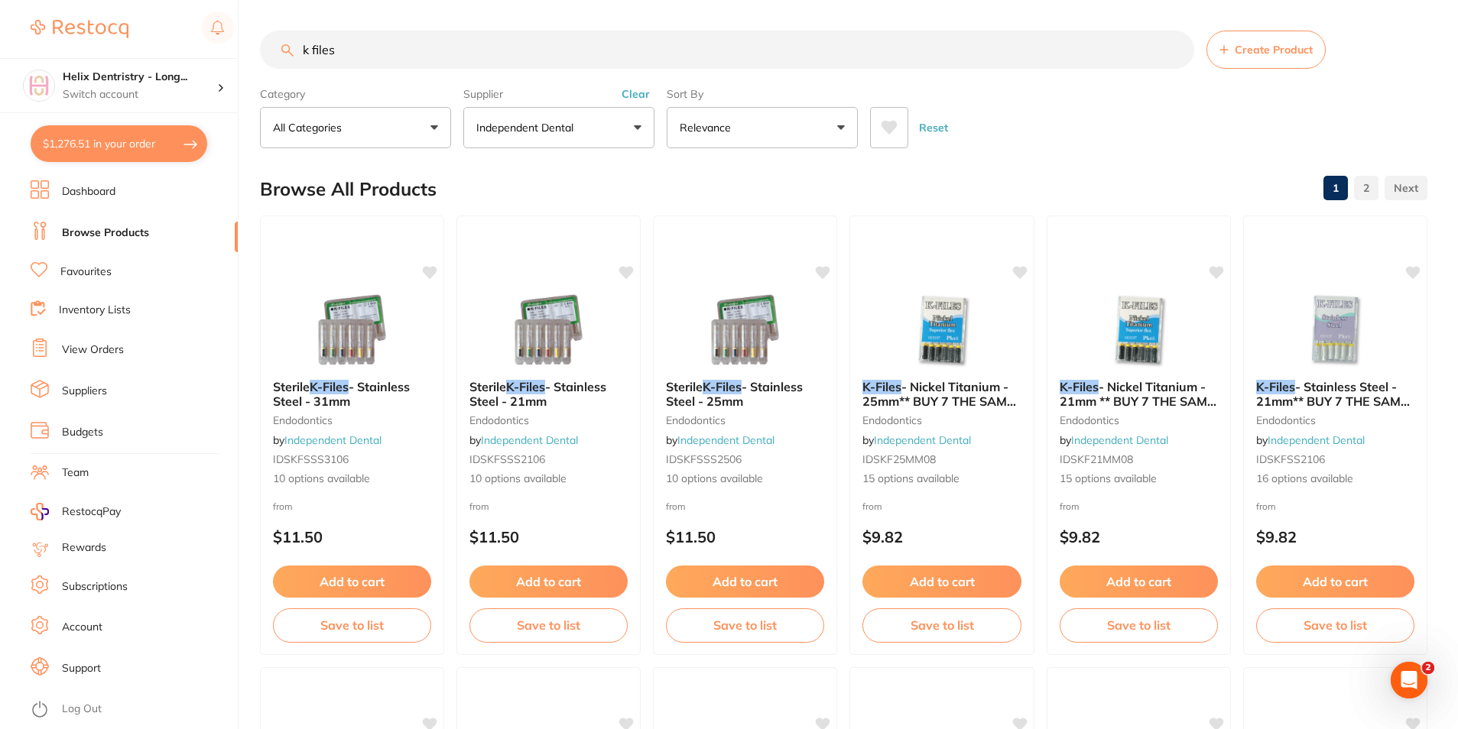
click at [83, 151] on button "$1,276.51 in your order" at bounding box center [119, 143] width 177 height 37
checkbox input "true"
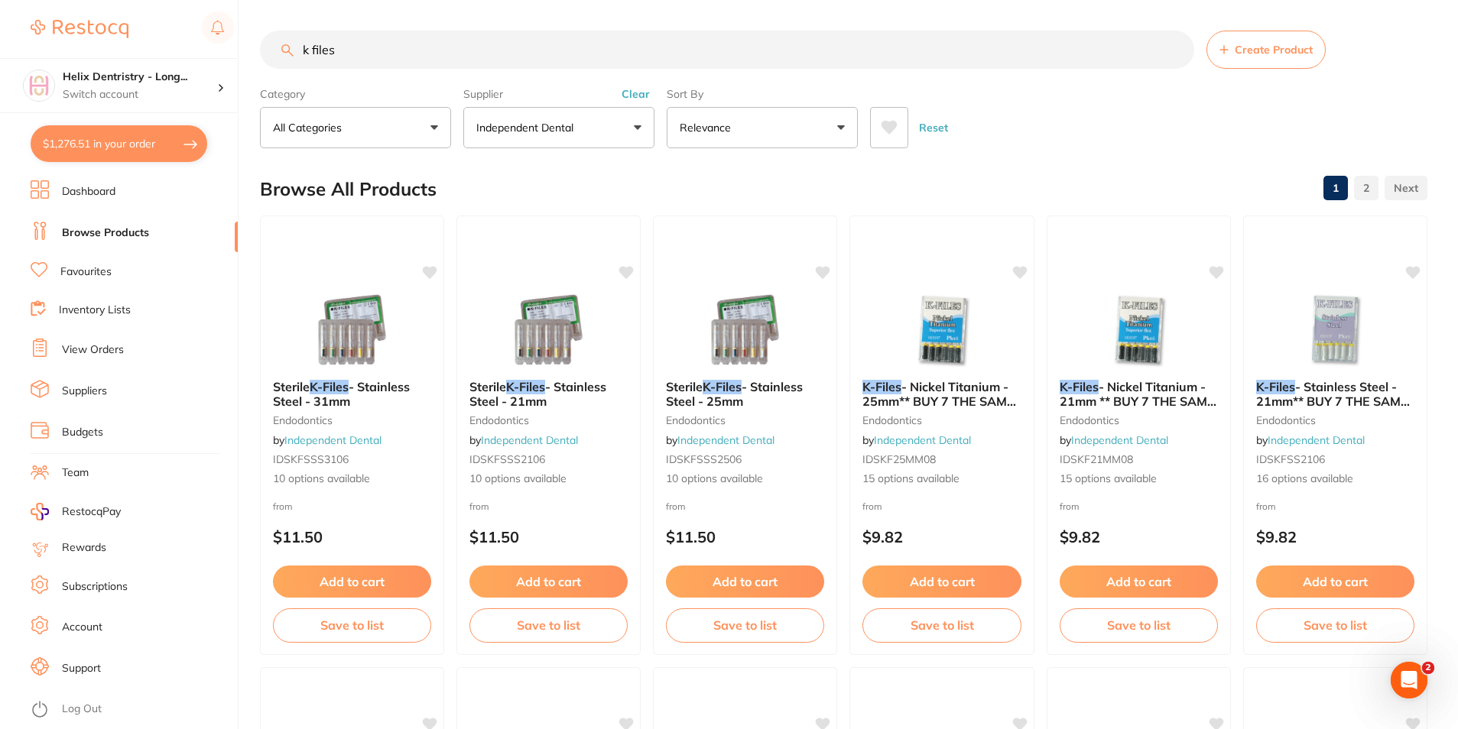
checkbox input "true"
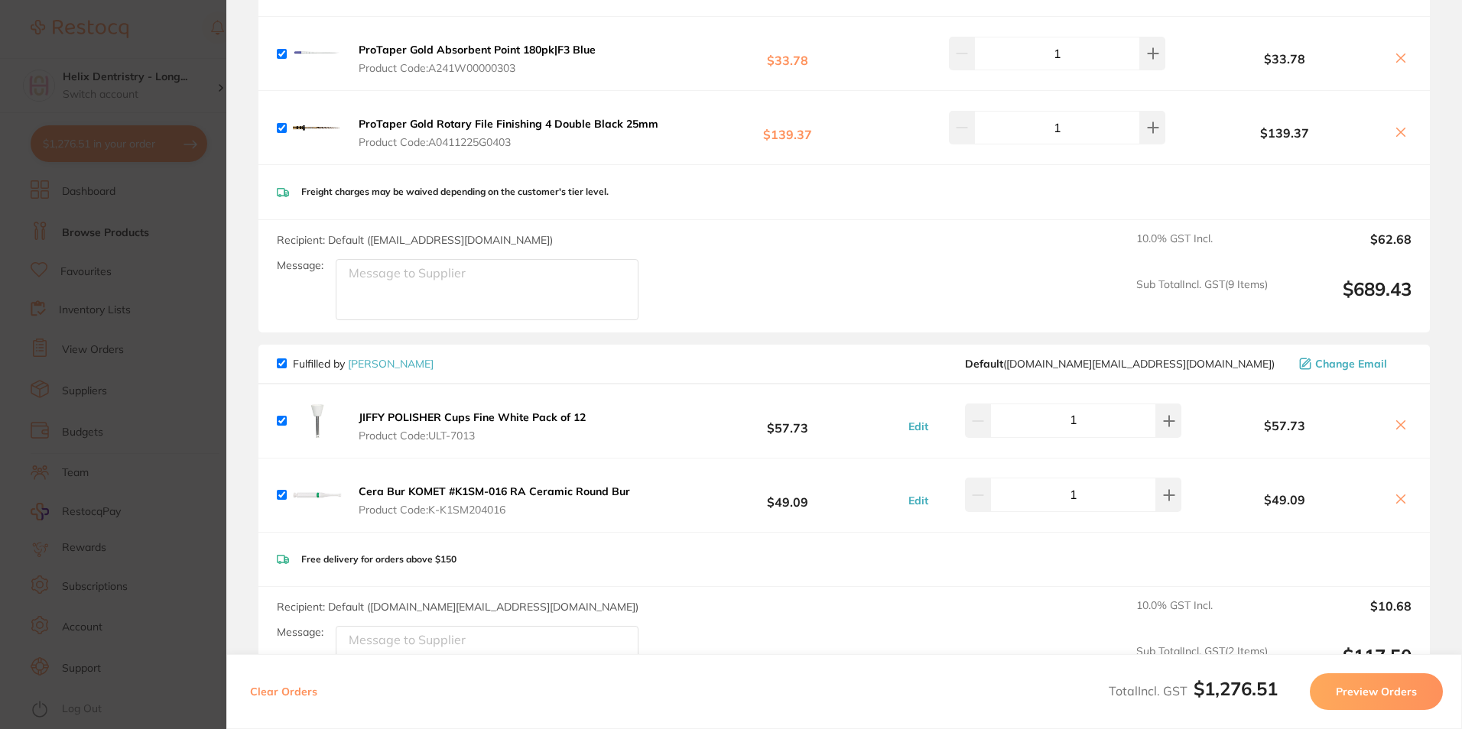
scroll to position [2828, 0]
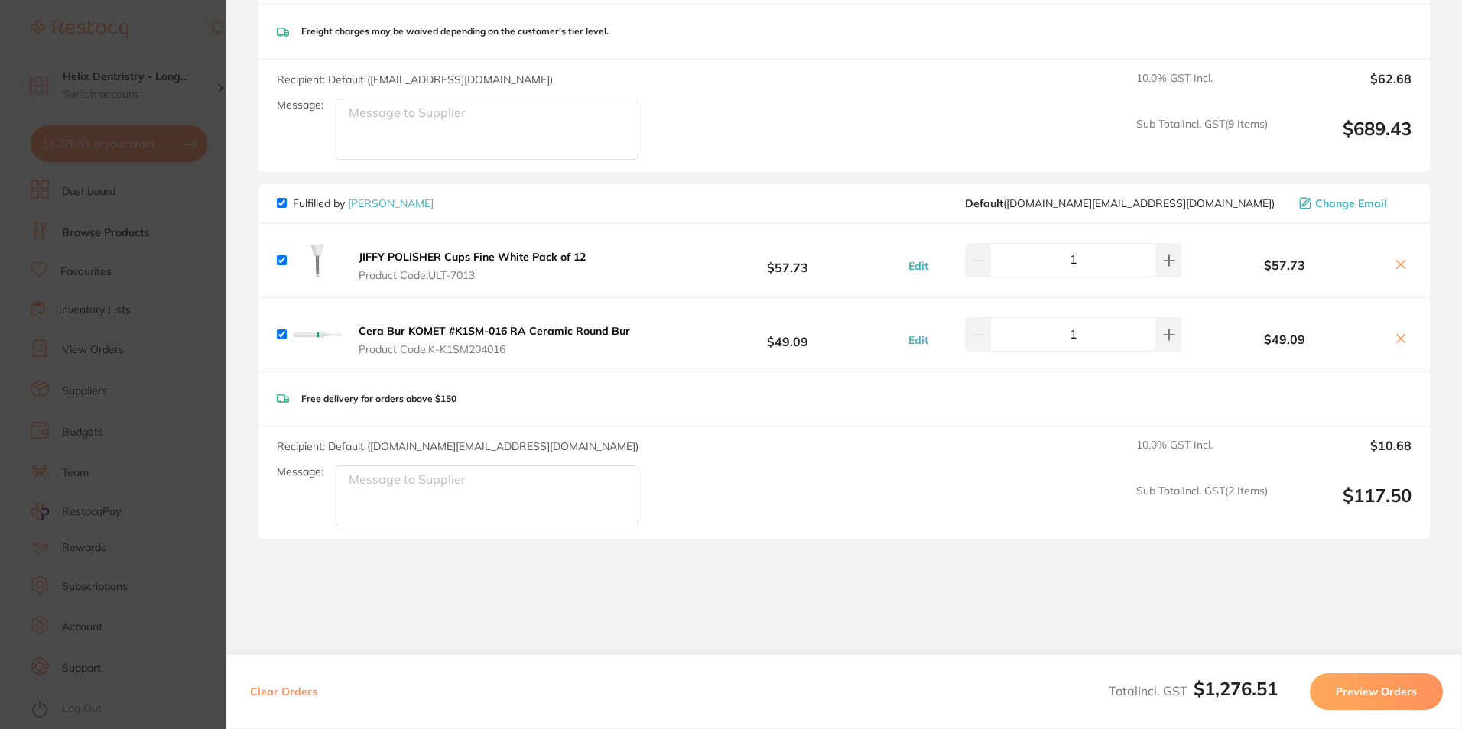
click at [281, 207] on input "checkbox" at bounding box center [282, 203] width 10 height 10
checkbox input "false"
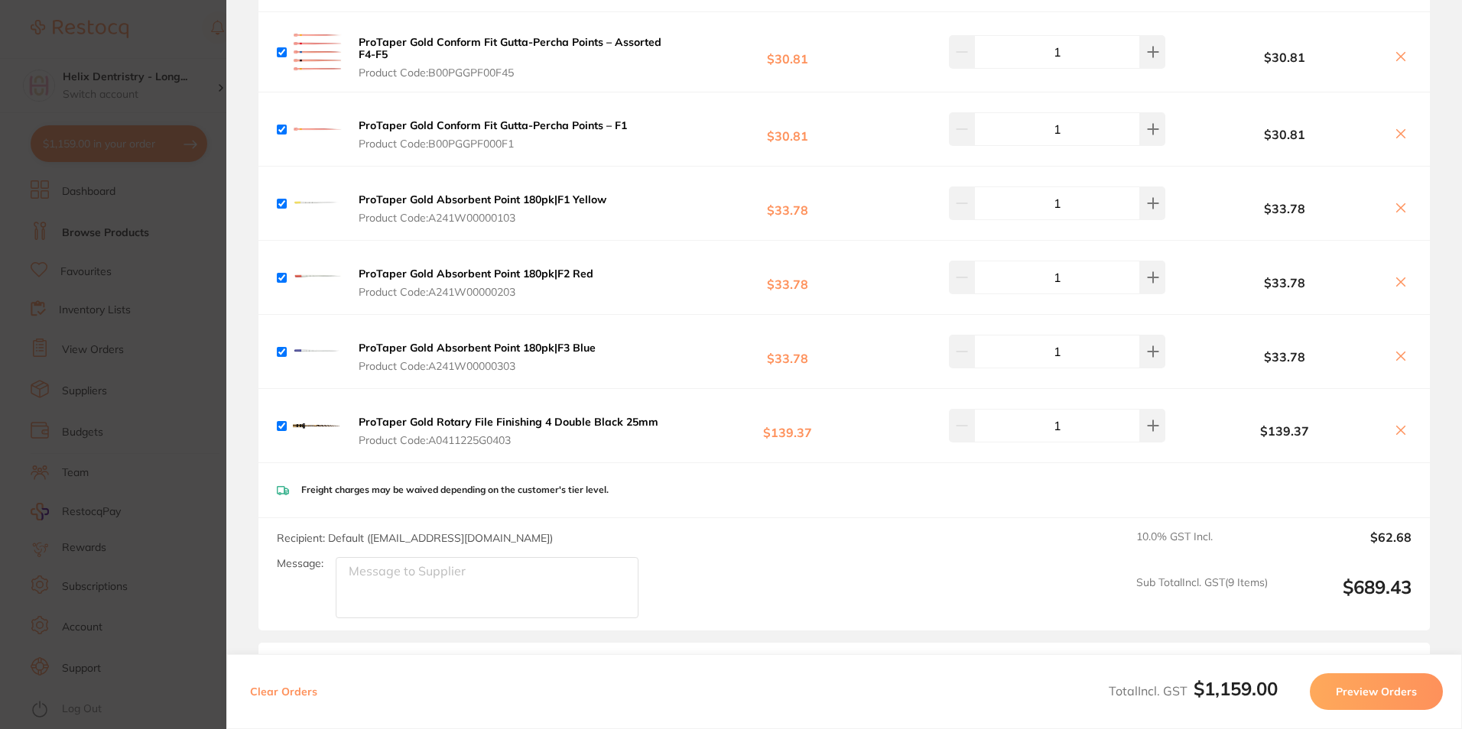
click at [1408, 686] on button "Preview Orders" at bounding box center [1375, 691] width 133 height 37
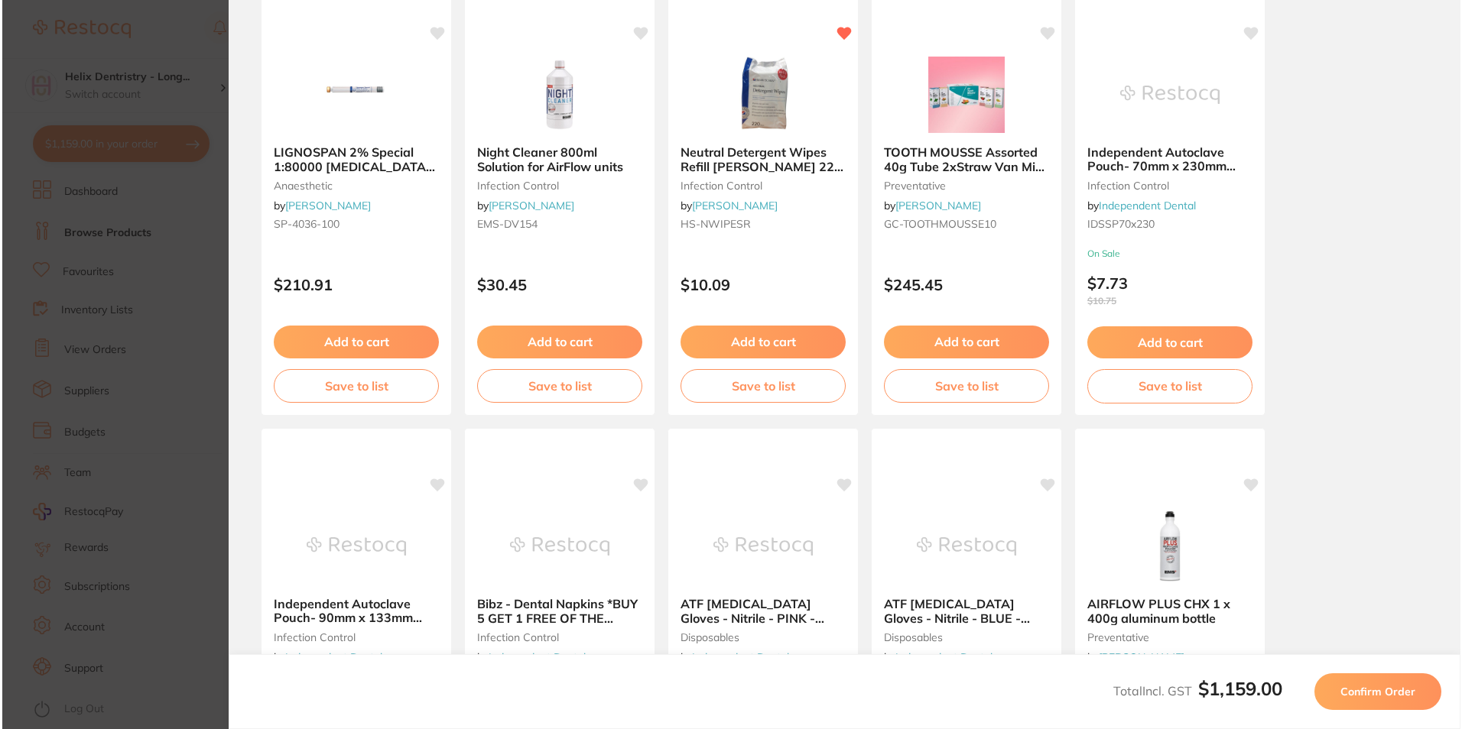
scroll to position [0, 0]
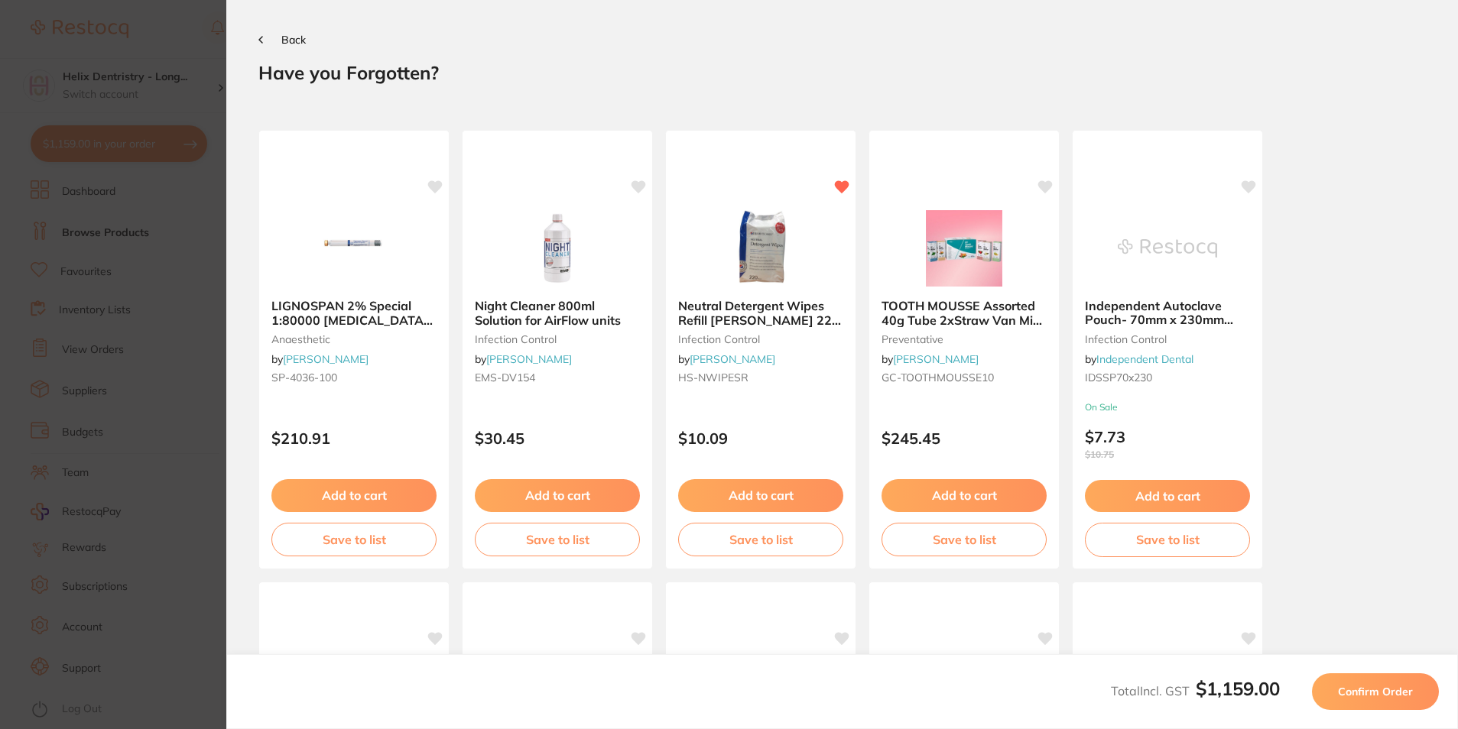
click at [1408, 686] on span "Confirm Order" at bounding box center [1375, 692] width 75 height 14
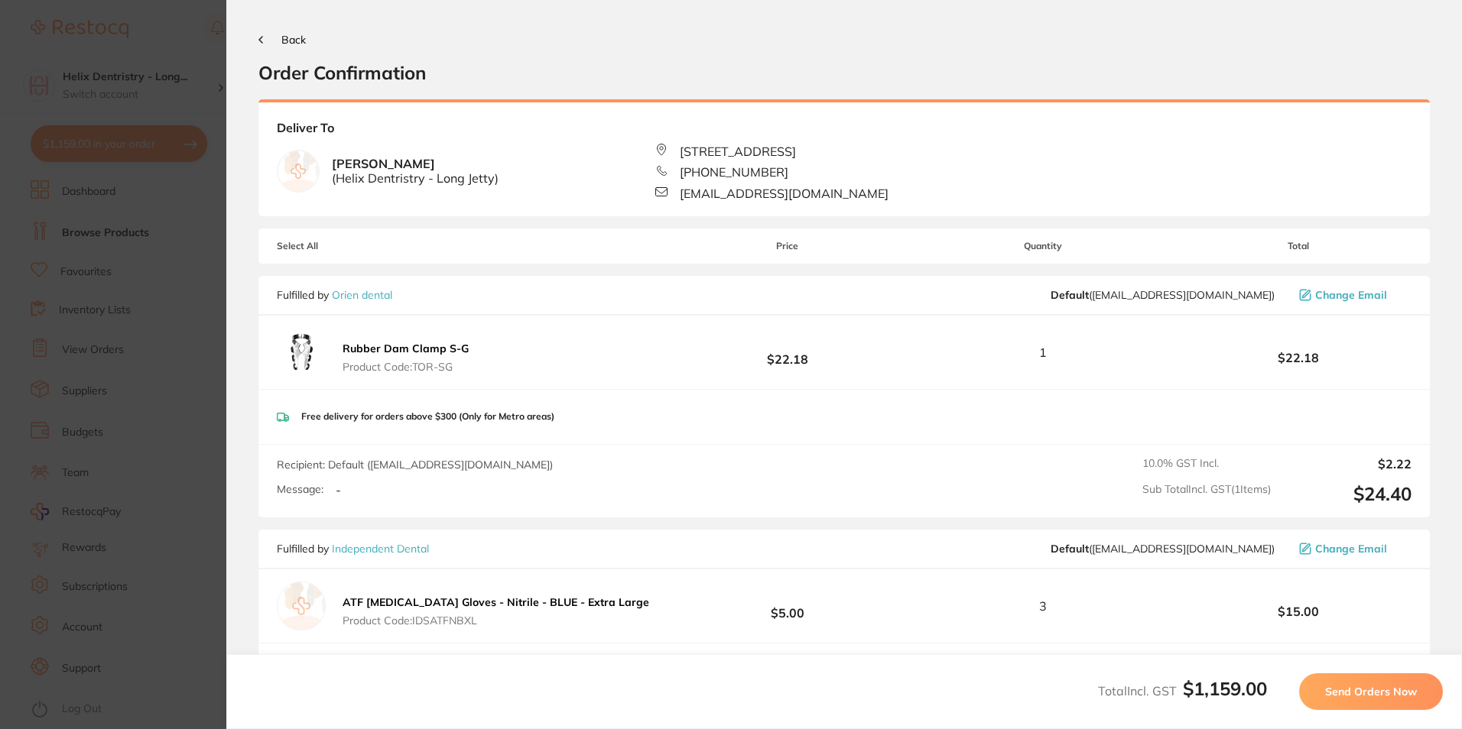
click at [1408, 686] on span "Send Orders Now" at bounding box center [1371, 692] width 92 height 14
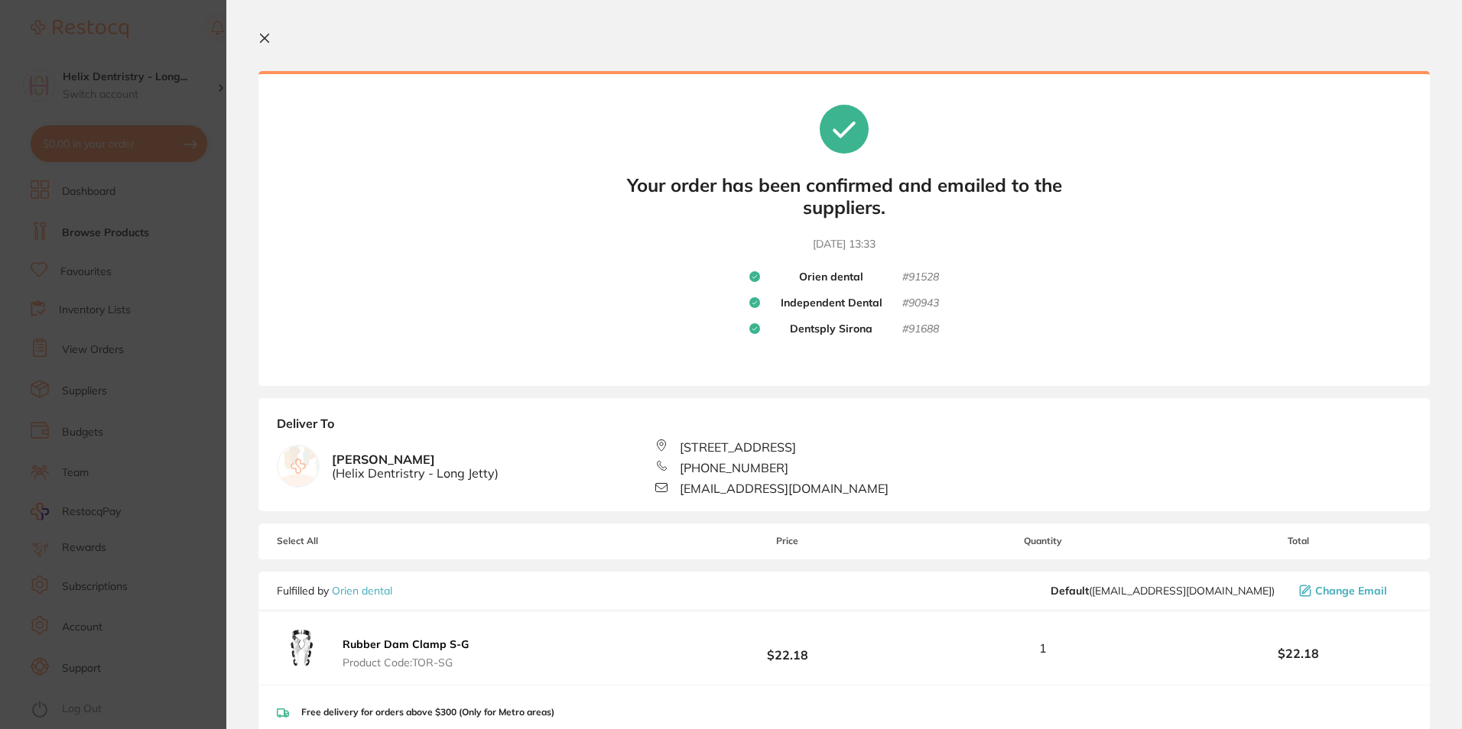
click at [267, 39] on icon at bounding box center [264, 38] width 12 height 12
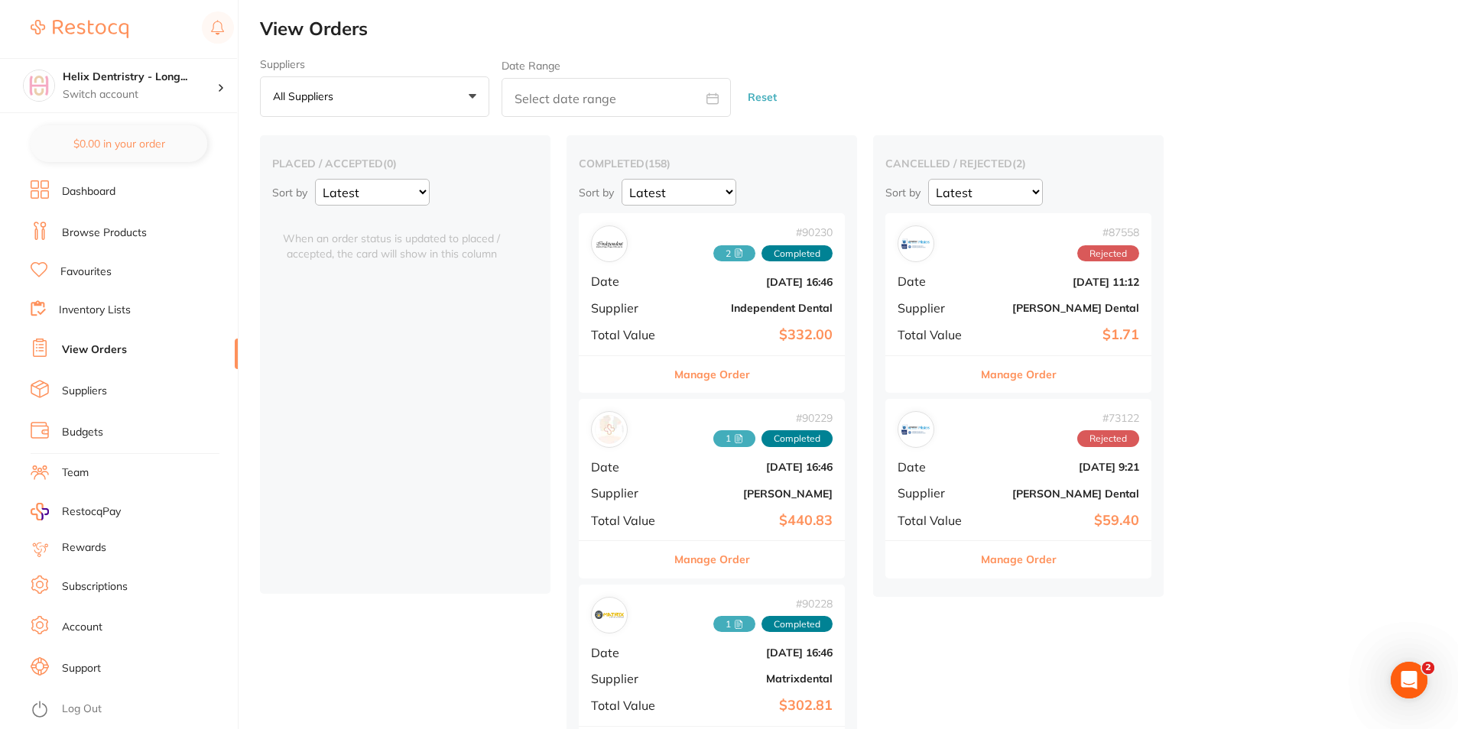
checkbox input "false"
